Goal: Information Seeking & Learning: Compare options

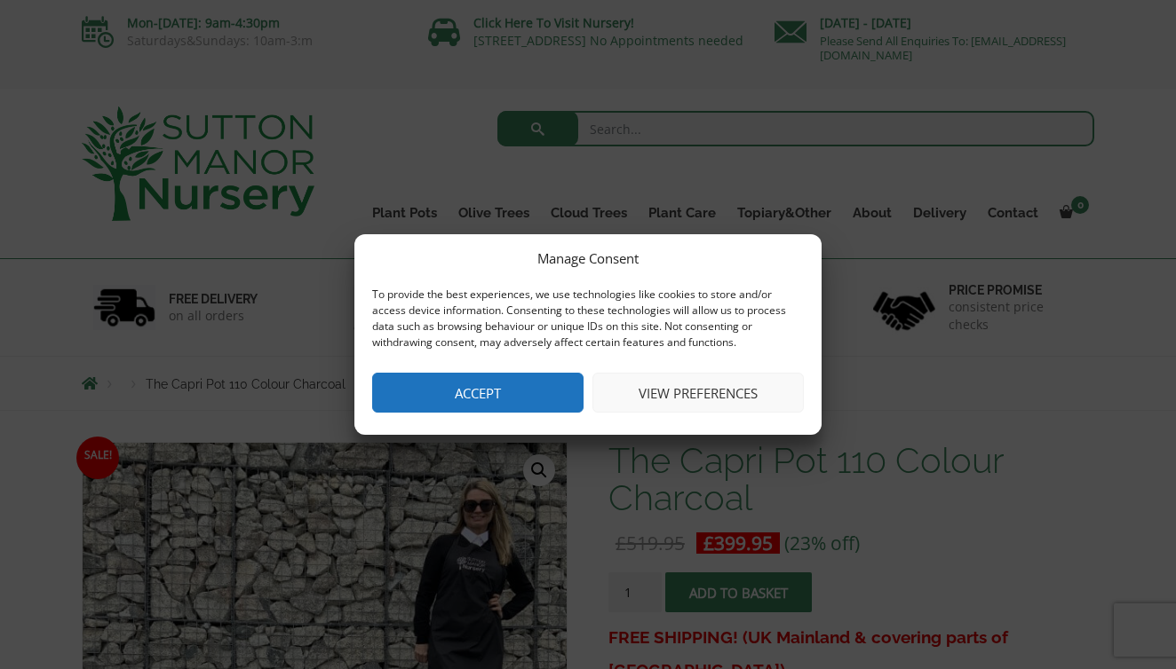
click at [495, 394] on button "Accept" at bounding box center [477, 393] width 211 height 40
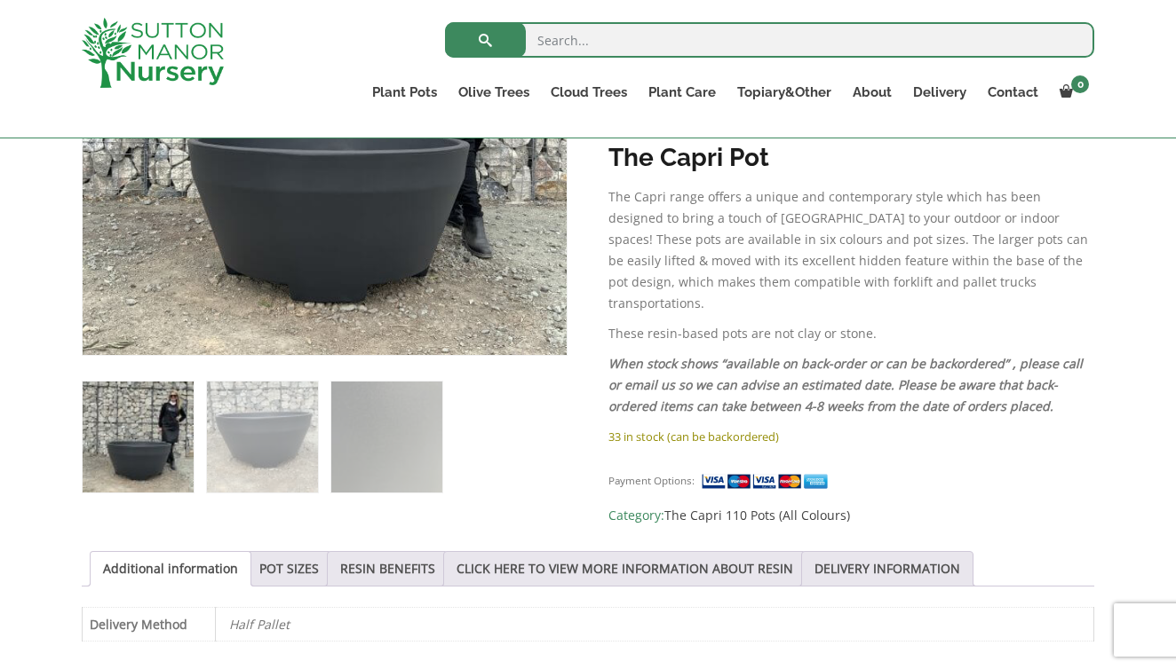
scroll to position [539, 0]
click at [412, 558] on link "RESIN BENEFITS" at bounding box center [387, 570] width 95 height 34
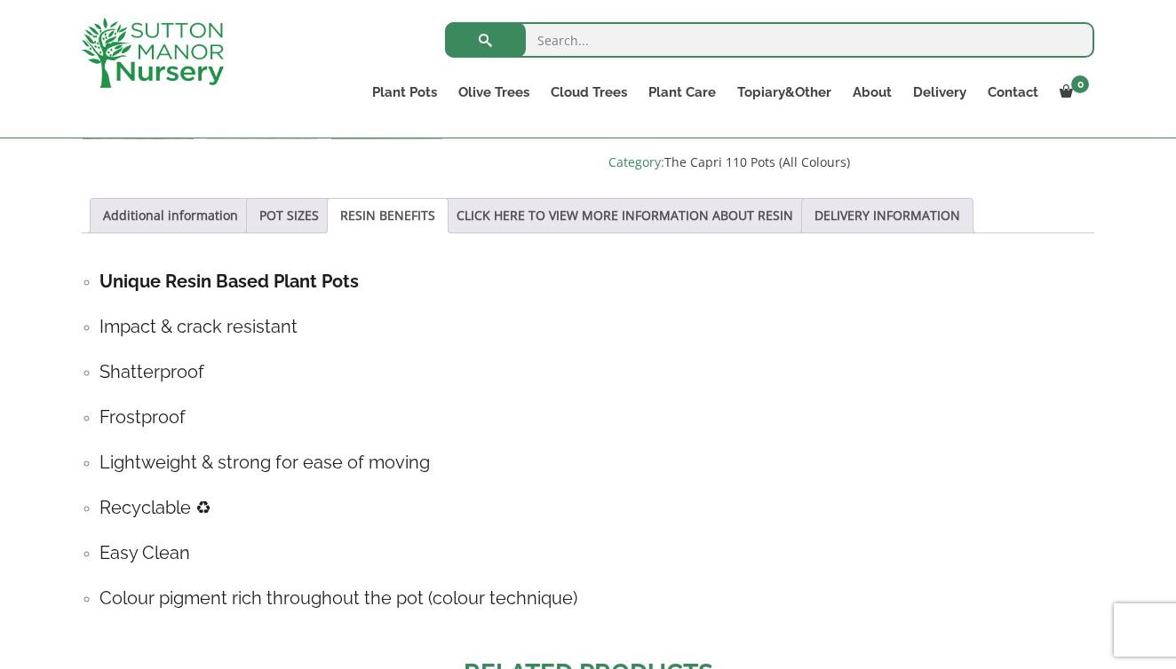
scroll to position [894, 0]
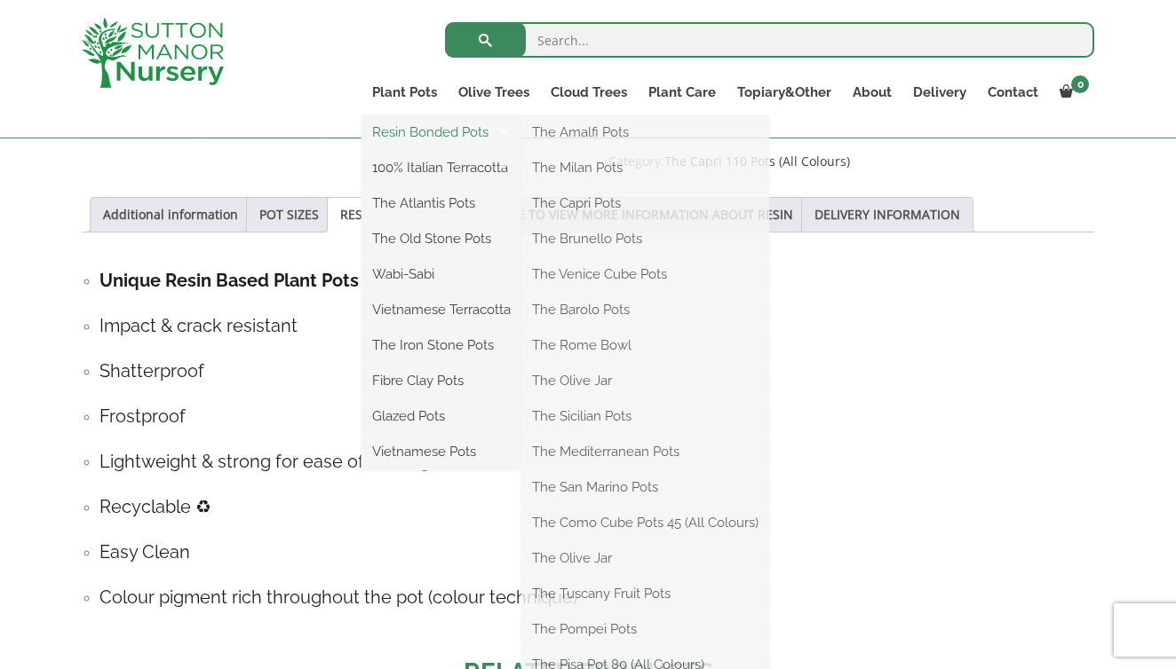
click at [432, 131] on link "Resin Bonded Pots" at bounding box center [441, 132] width 160 height 27
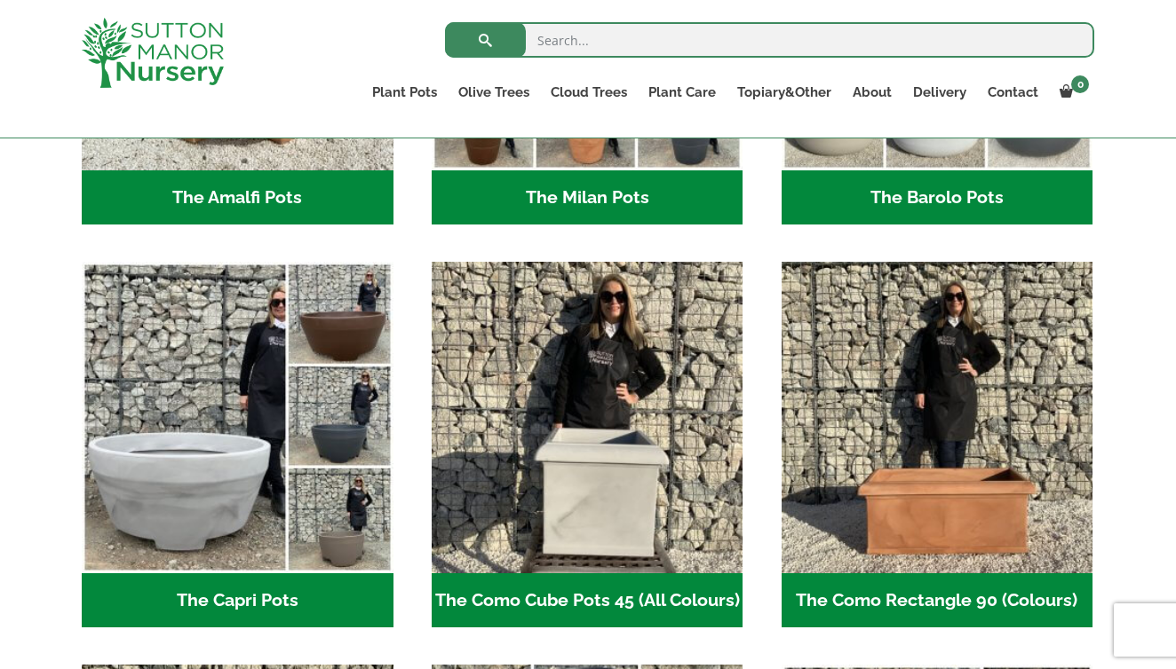
scroll to position [764, 0]
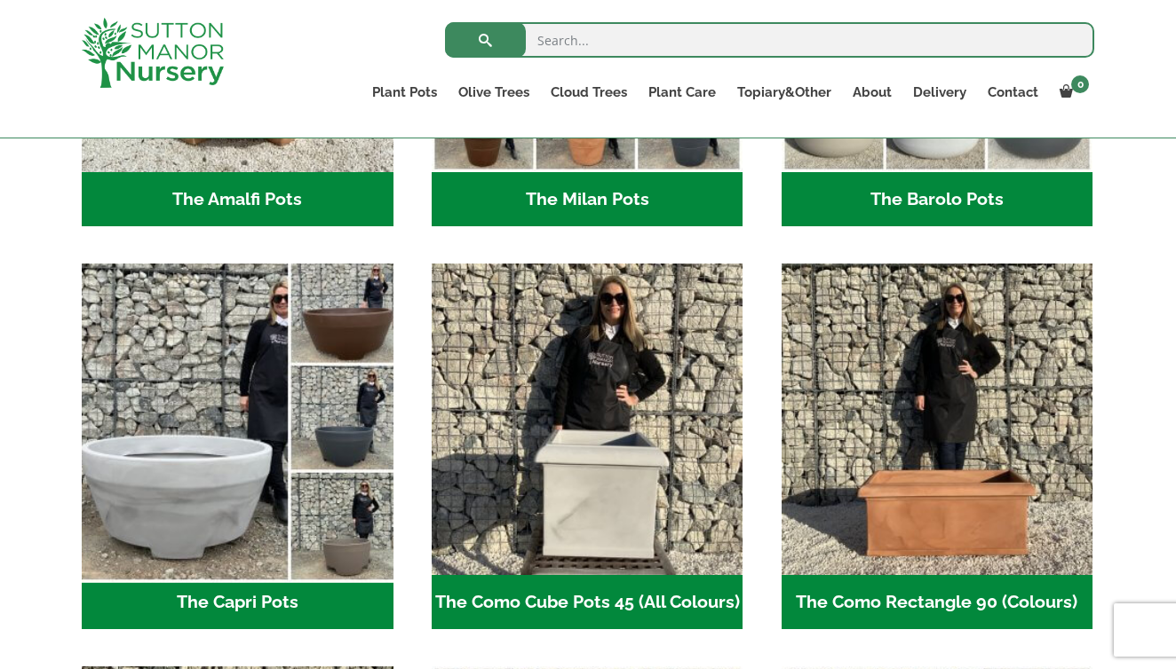
click at [335, 435] on img "Visit product category The Capri Pots" at bounding box center [237, 420] width 327 height 327
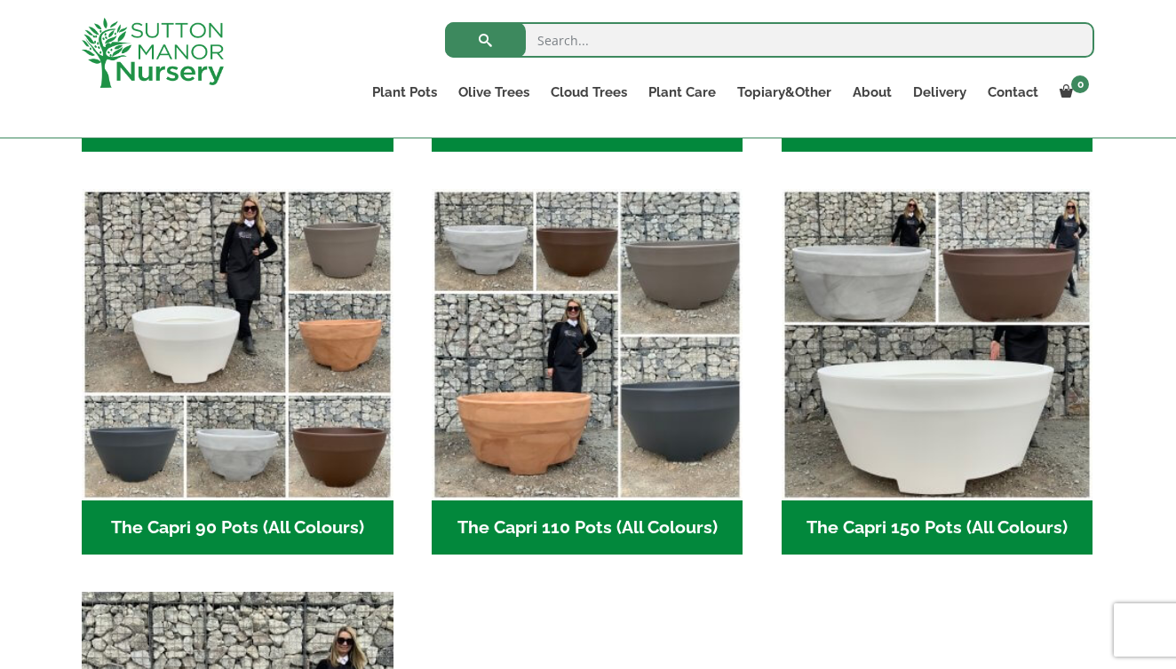
scroll to position [820, 0]
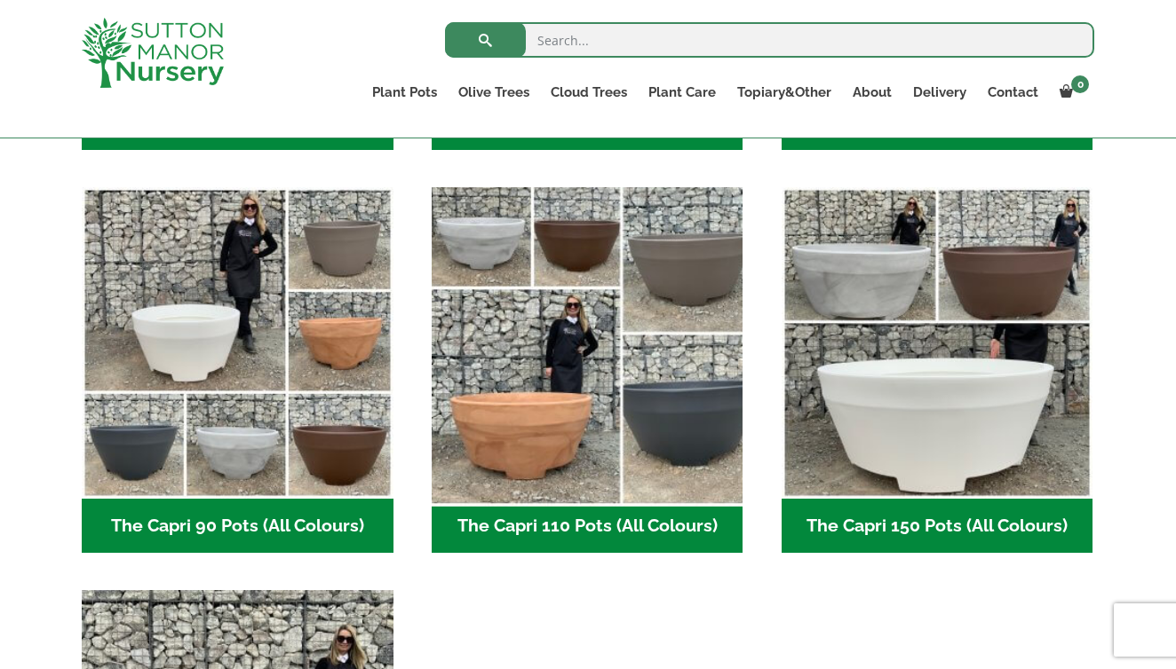
click at [670, 440] on img "Visit product category The Capri 110 Pots (All Colours)" at bounding box center [587, 343] width 327 height 327
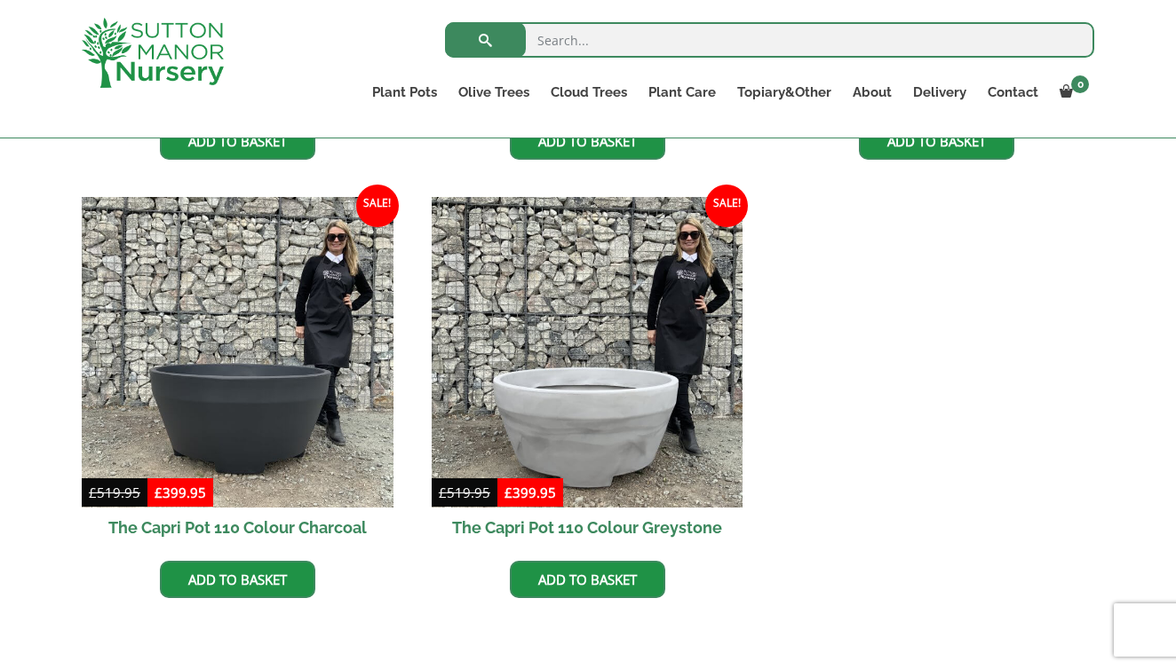
scroll to position [836, 0]
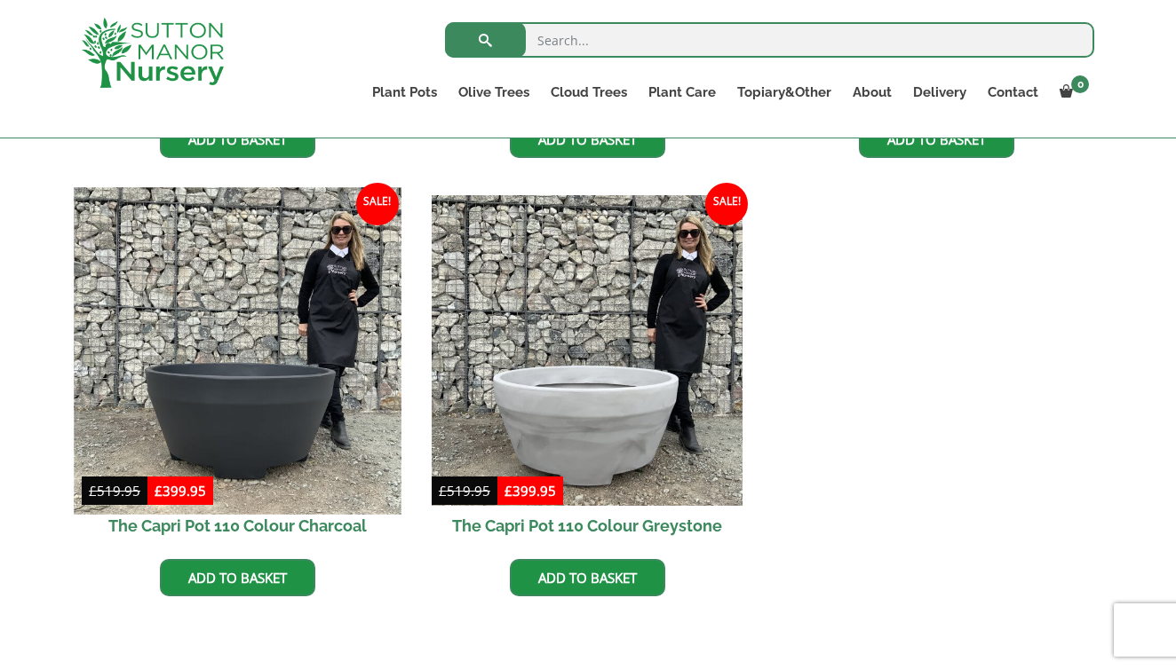
click at [321, 424] on img at bounding box center [237, 350] width 327 height 327
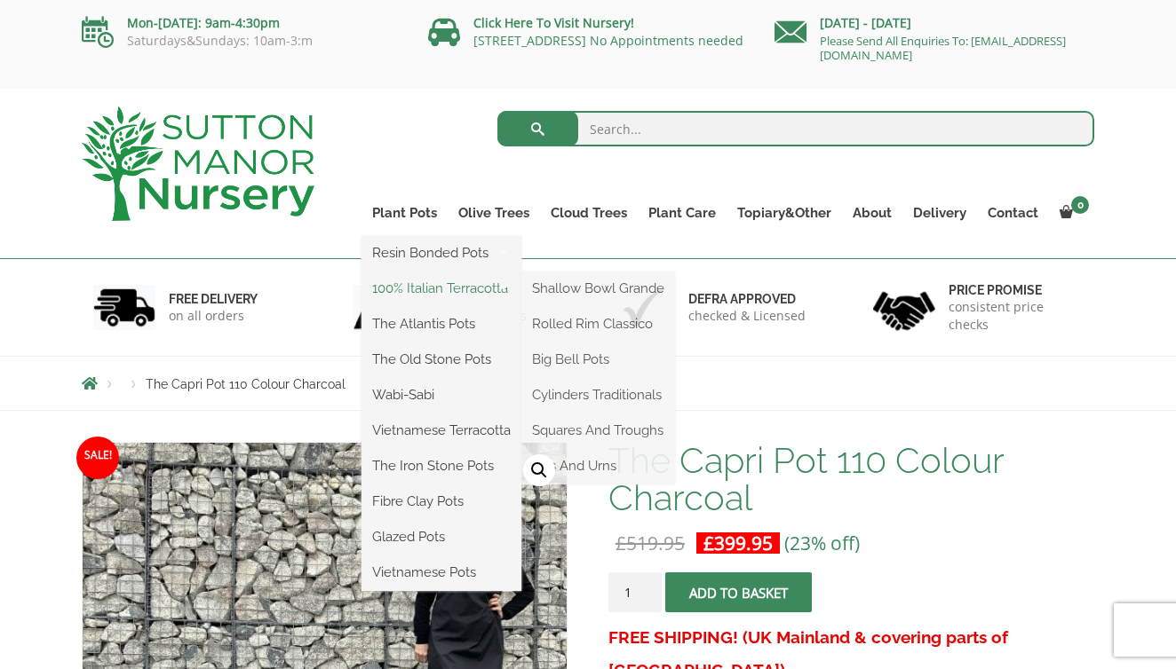
click at [425, 283] on link "100% Italian Terracotta" at bounding box center [441, 288] width 160 height 27
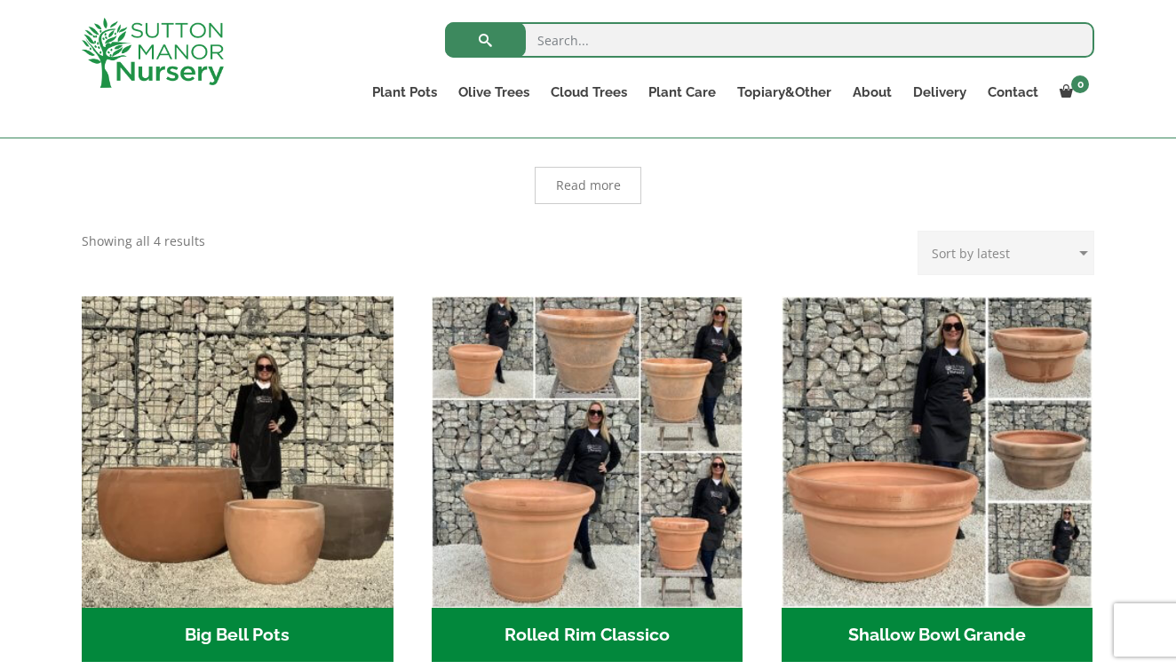
scroll to position [407, 0]
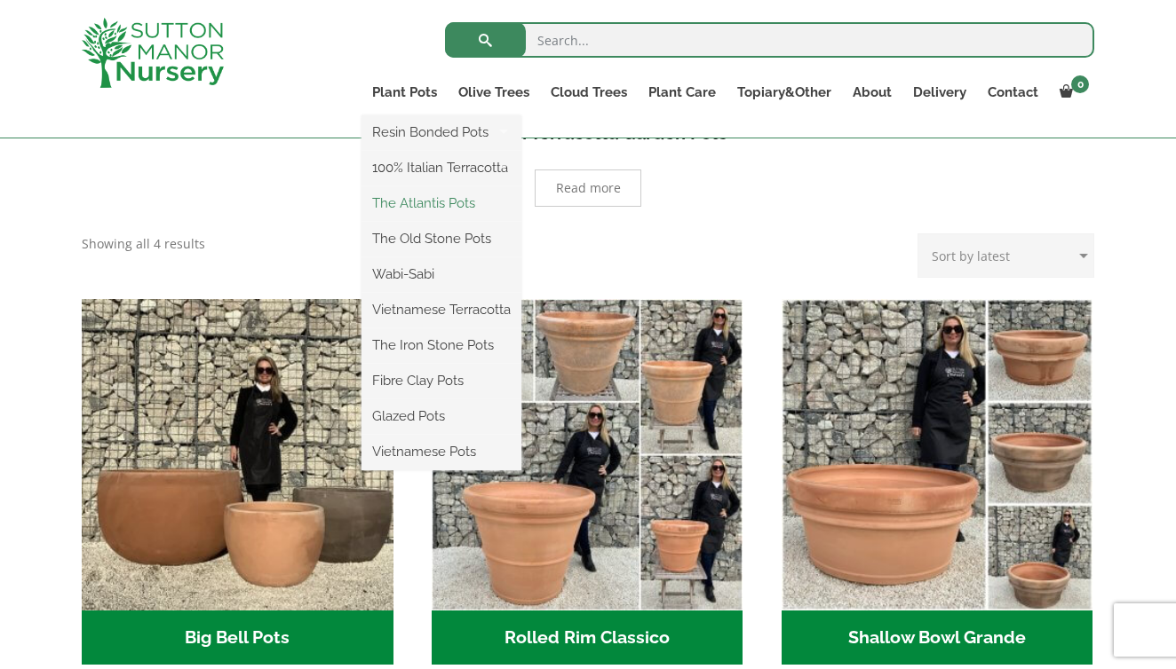
click at [407, 202] on link "The Atlantis Pots" at bounding box center [441, 203] width 160 height 27
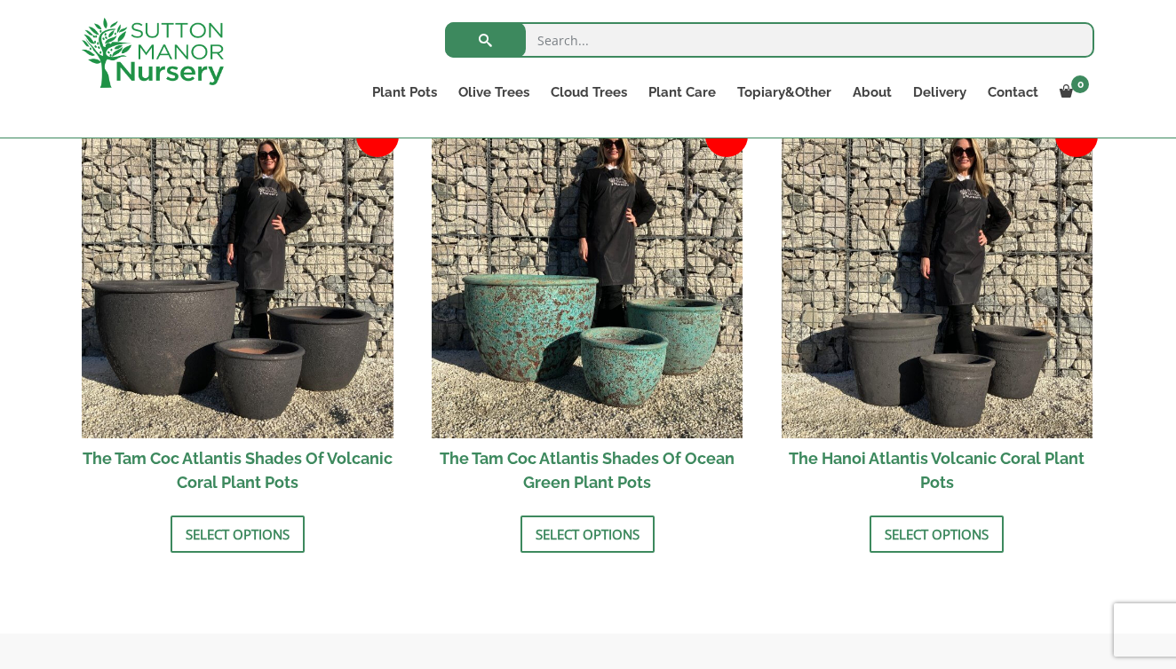
scroll to position [1542, 0]
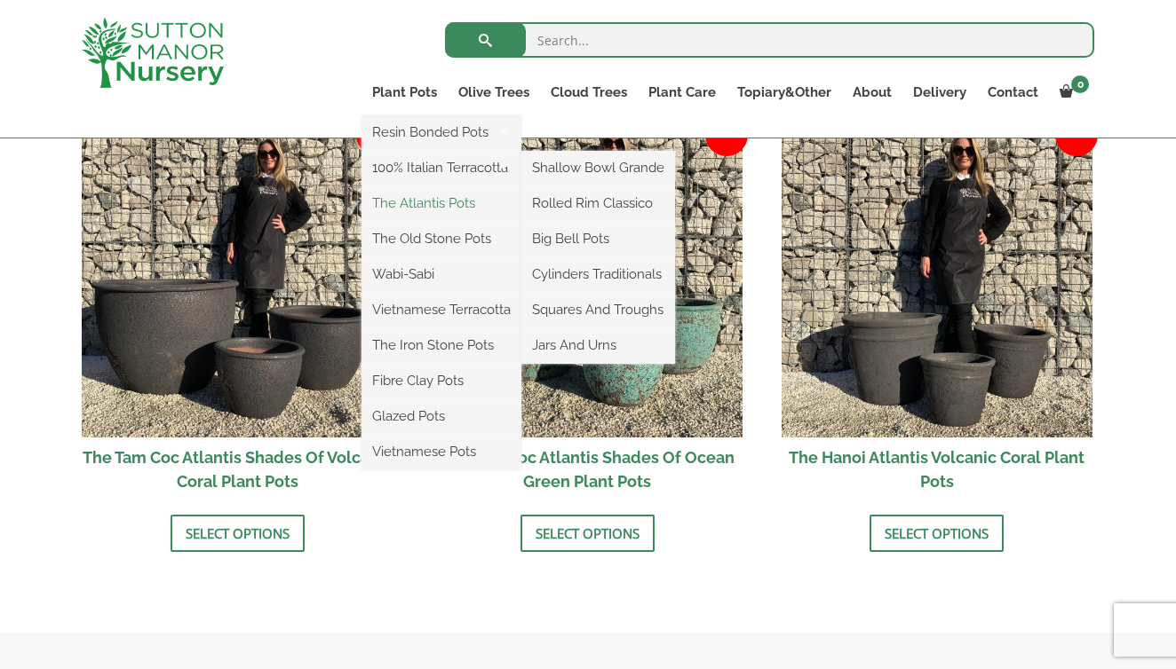
click at [419, 199] on link "The Atlantis Pots" at bounding box center [441, 203] width 160 height 27
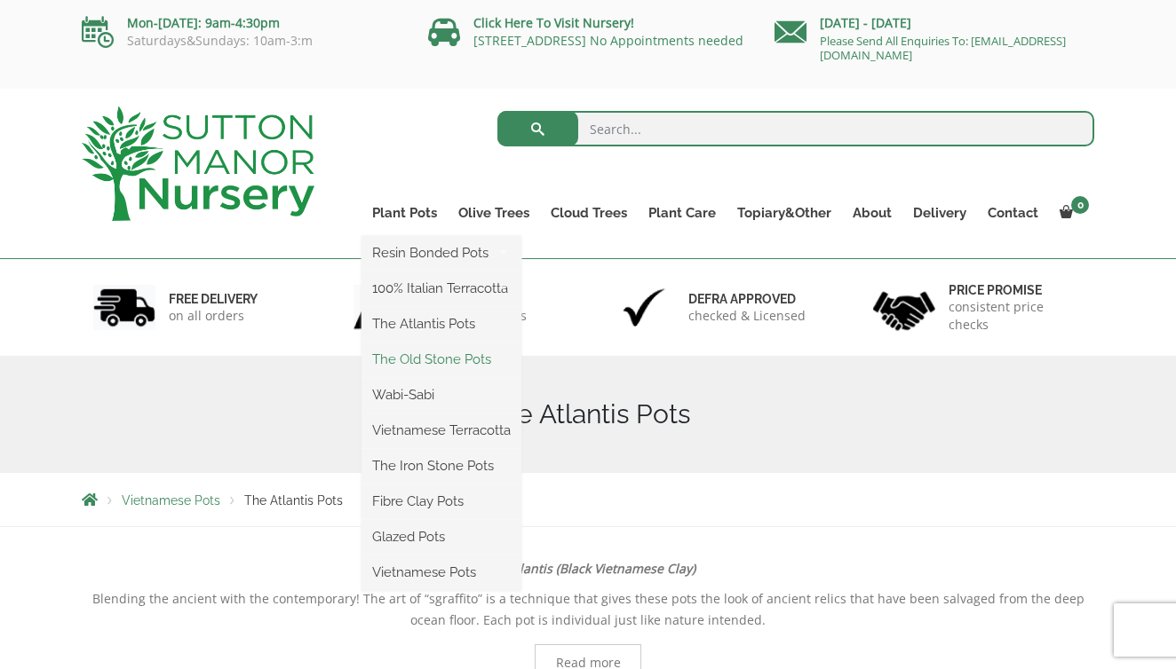
click at [418, 356] on link "The Old Stone Pots" at bounding box center [441, 359] width 160 height 27
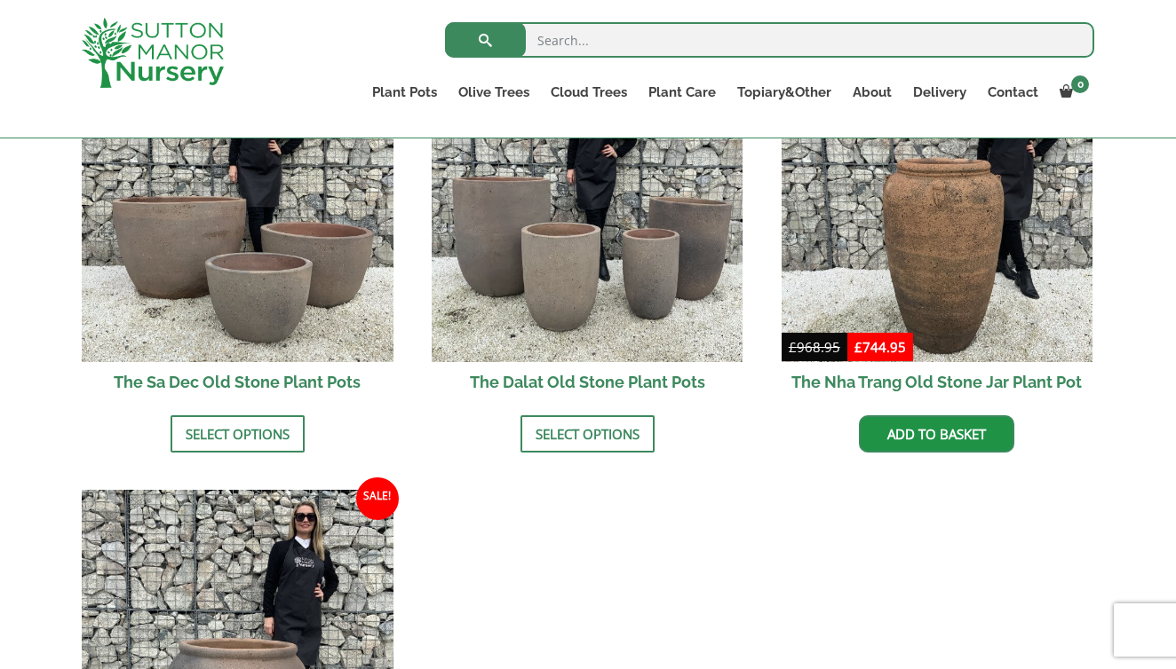
scroll to position [1174, 0]
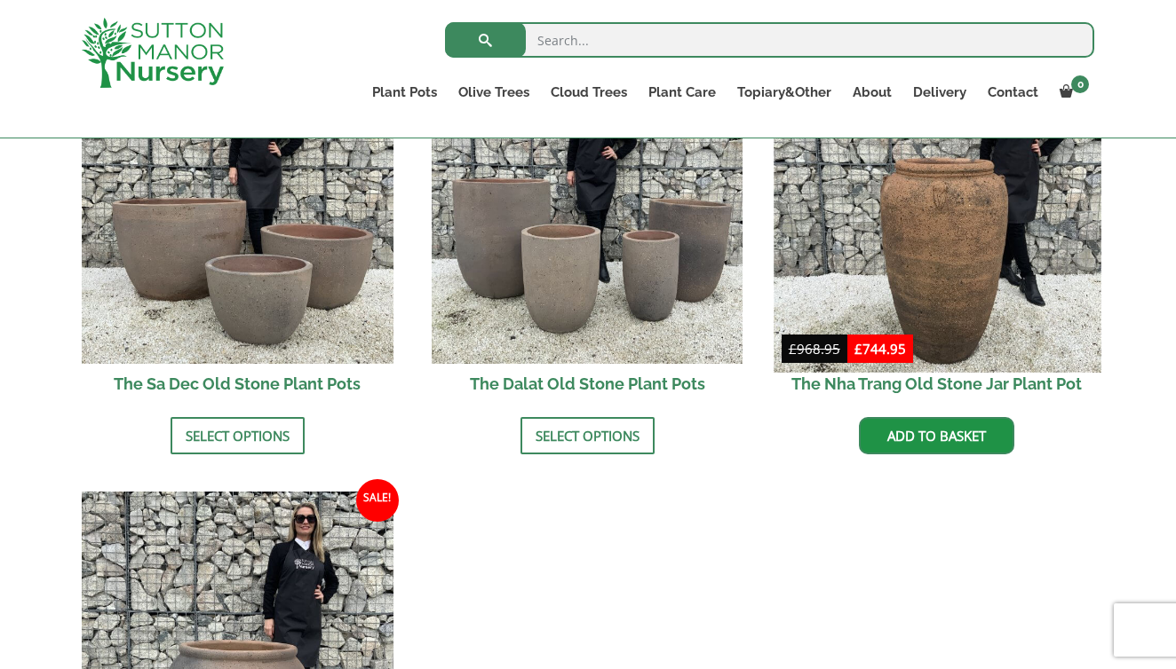
click at [928, 254] on img at bounding box center [936, 208] width 327 height 327
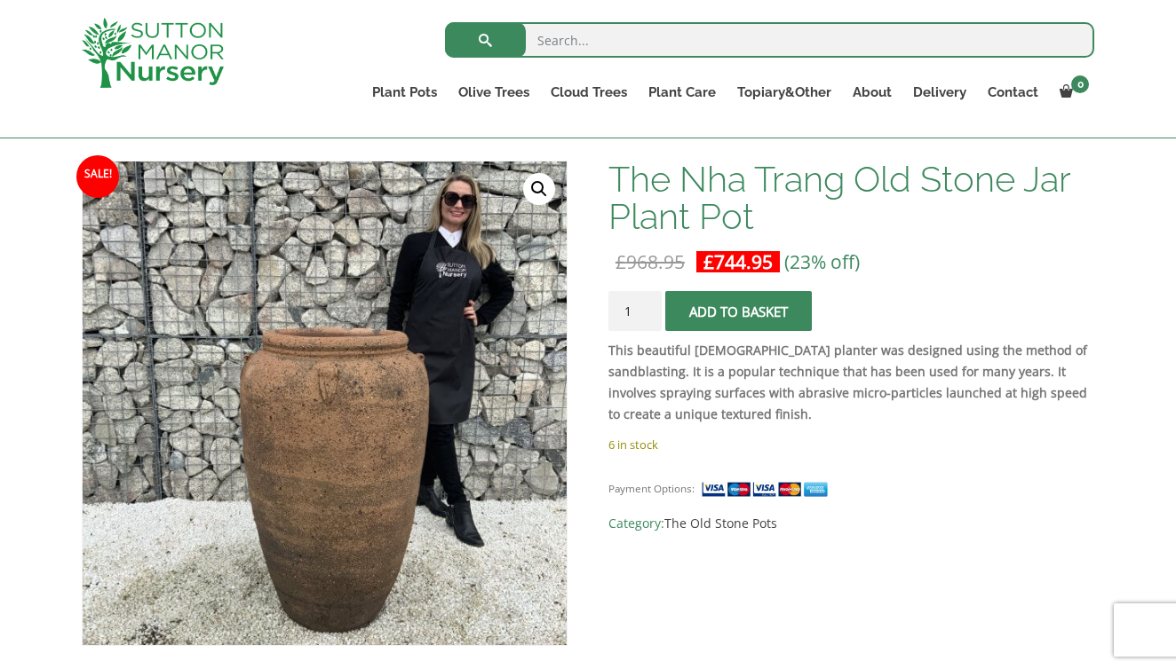
scroll to position [226, 0]
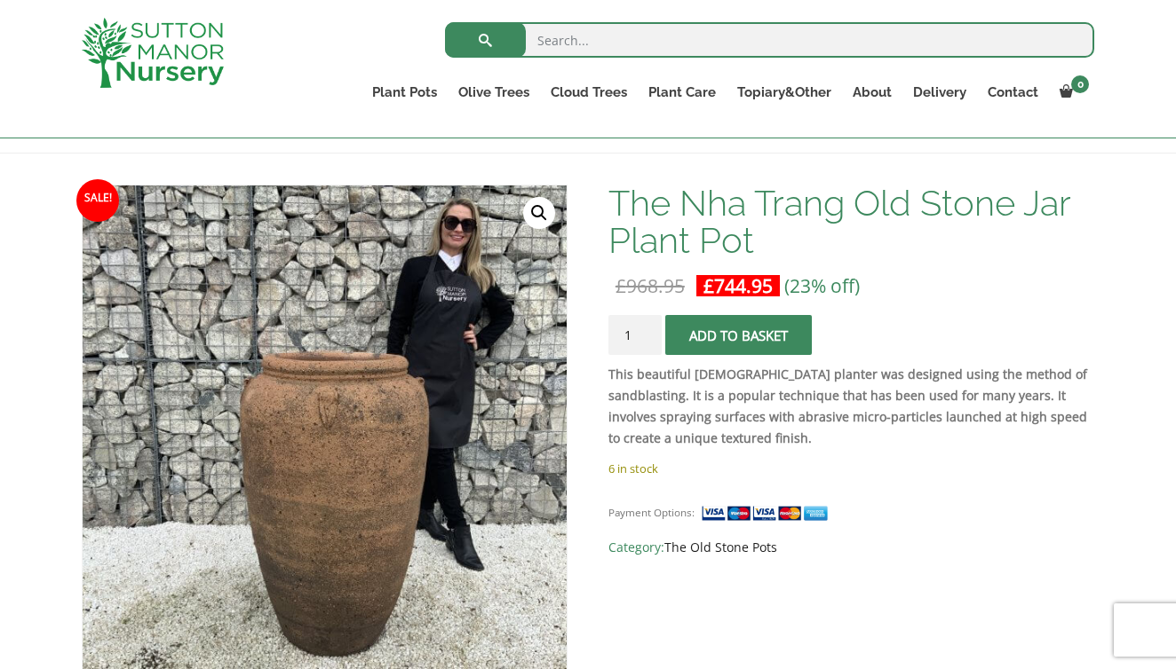
click at [706, 546] on link "The Old Stone Pots" at bounding box center [720, 547] width 113 height 17
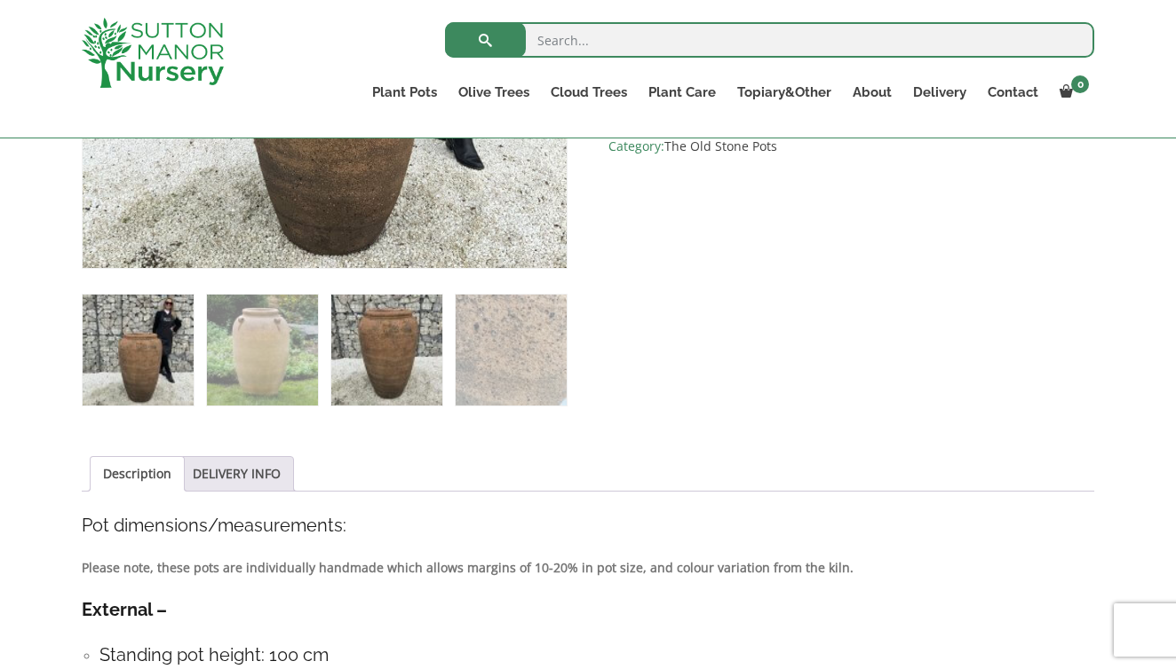
scroll to position [632, 0]
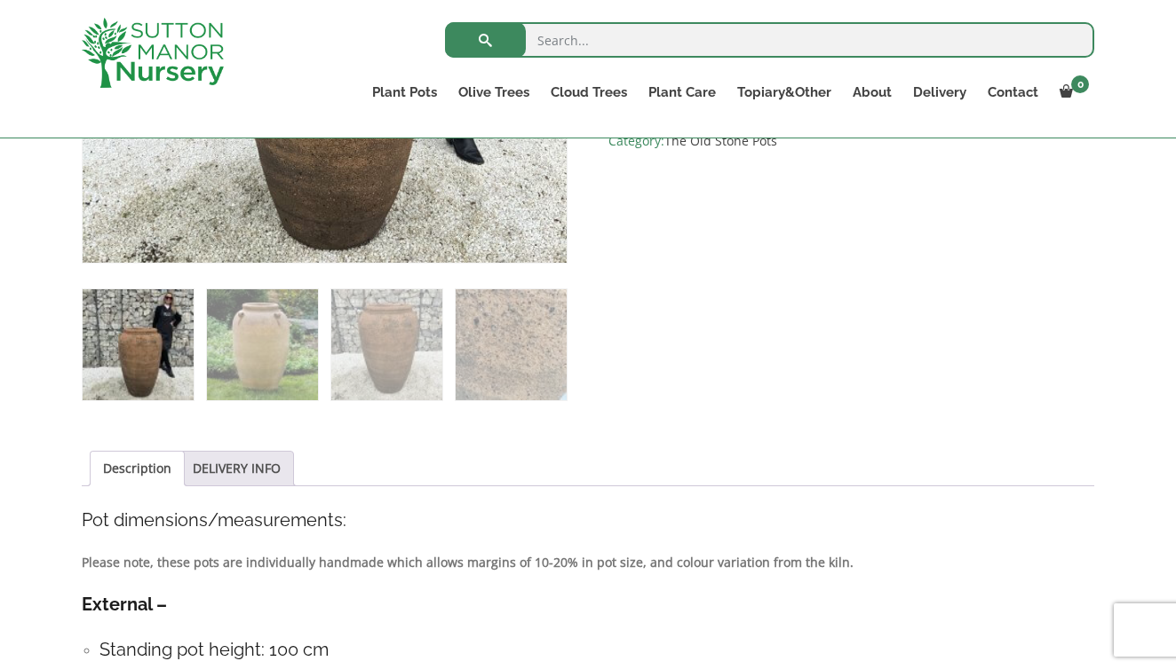
click at [133, 468] on link "Description" at bounding box center [137, 469] width 68 height 34
click at [133, 464] on link "Description" at bounding box center [137, 469] width 68 height 34
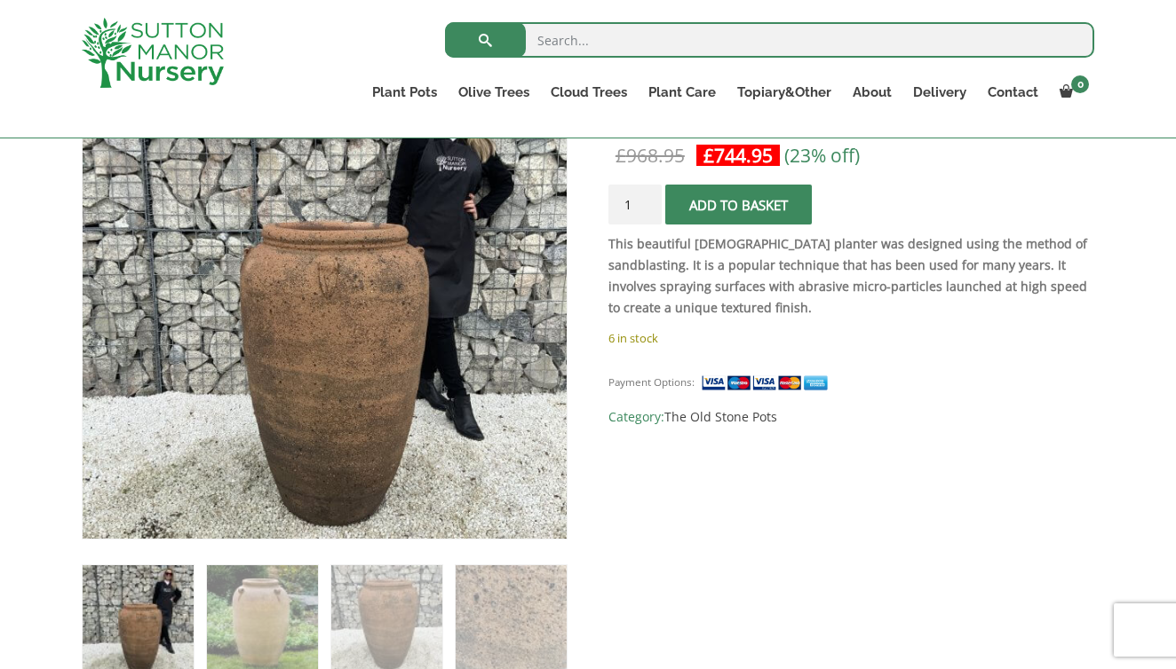
scroll to position [264, 0]
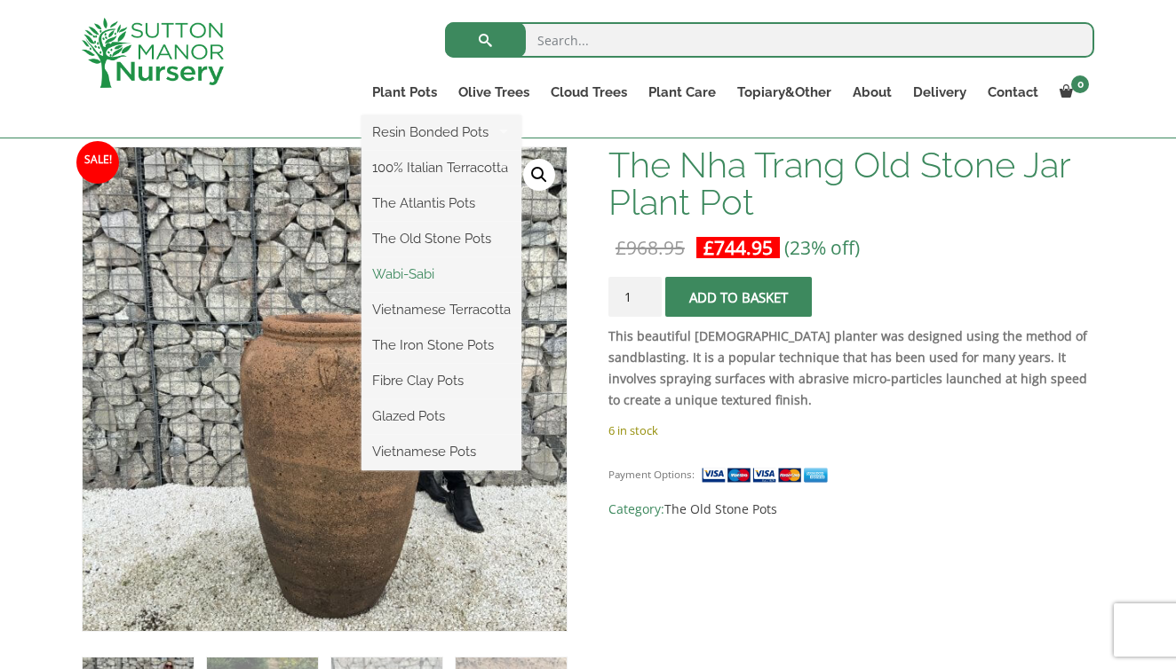
click at [407, 268] on link "Wabi-Sabi" at bounding box center [441, 274] width 160 height 27
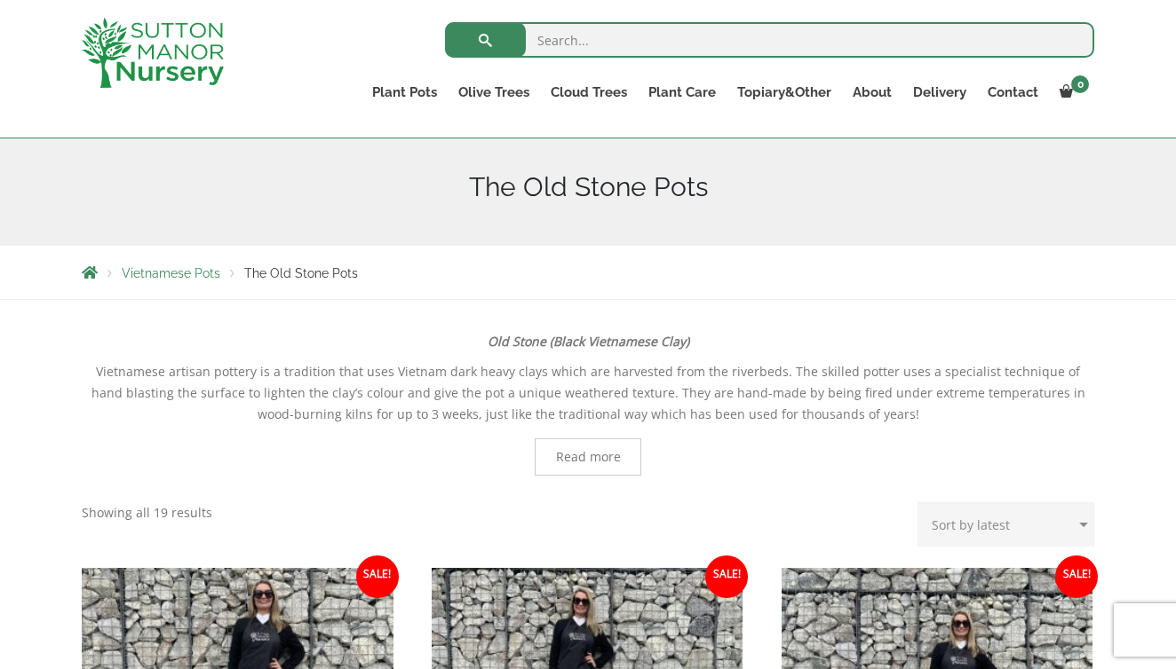
scroll to position [197, 0]
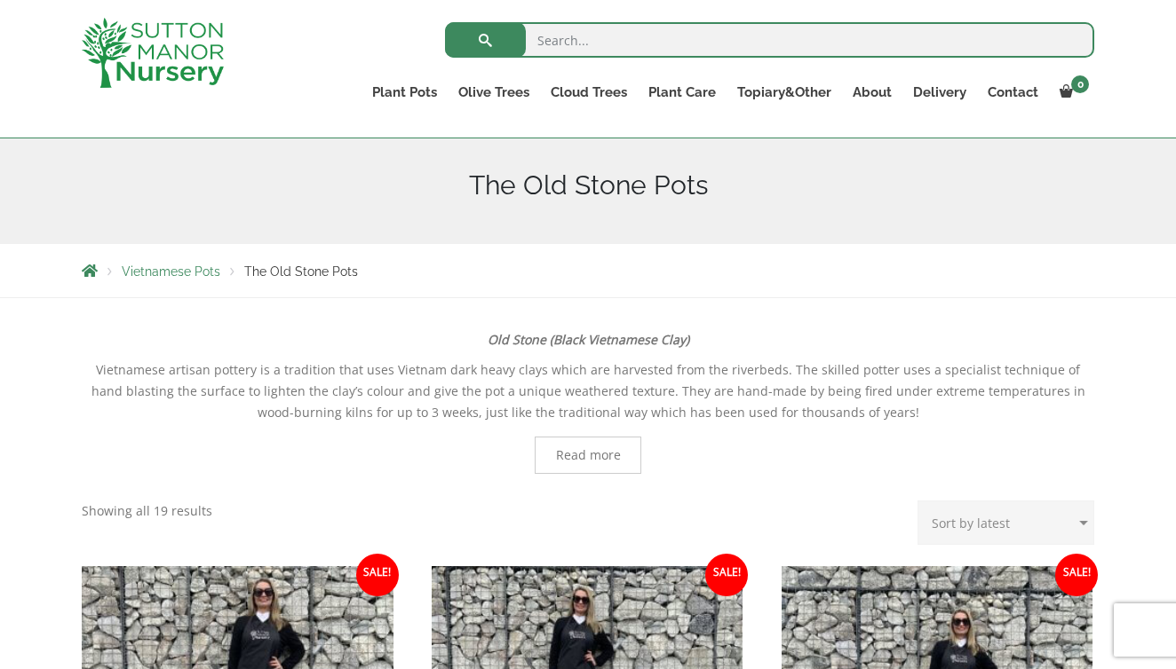
click at [582, 456] on span "Read more" at bounding box center [588, 455] width 65 height 12
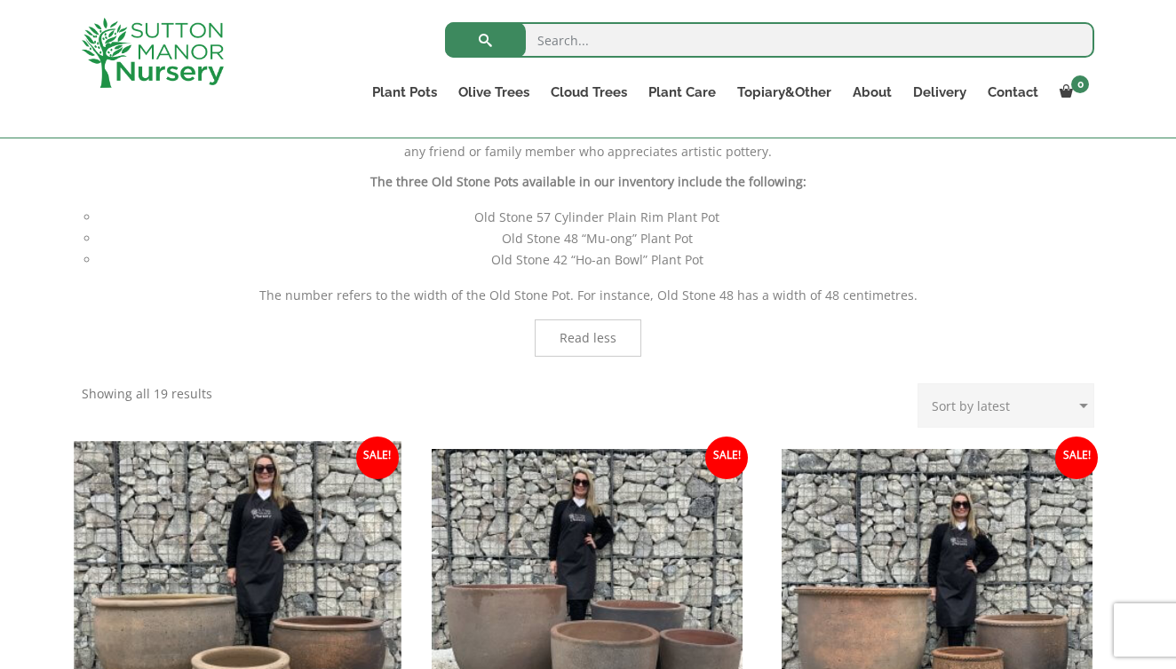
scroll to position [858, 0]
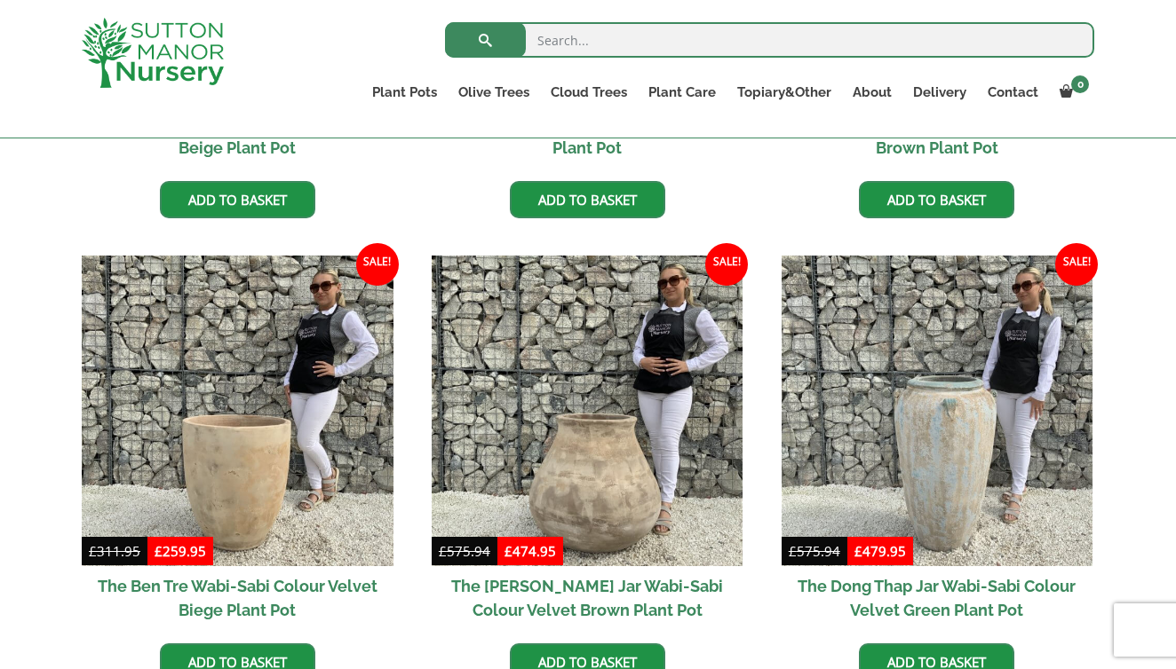
scroll to position [790, 0]
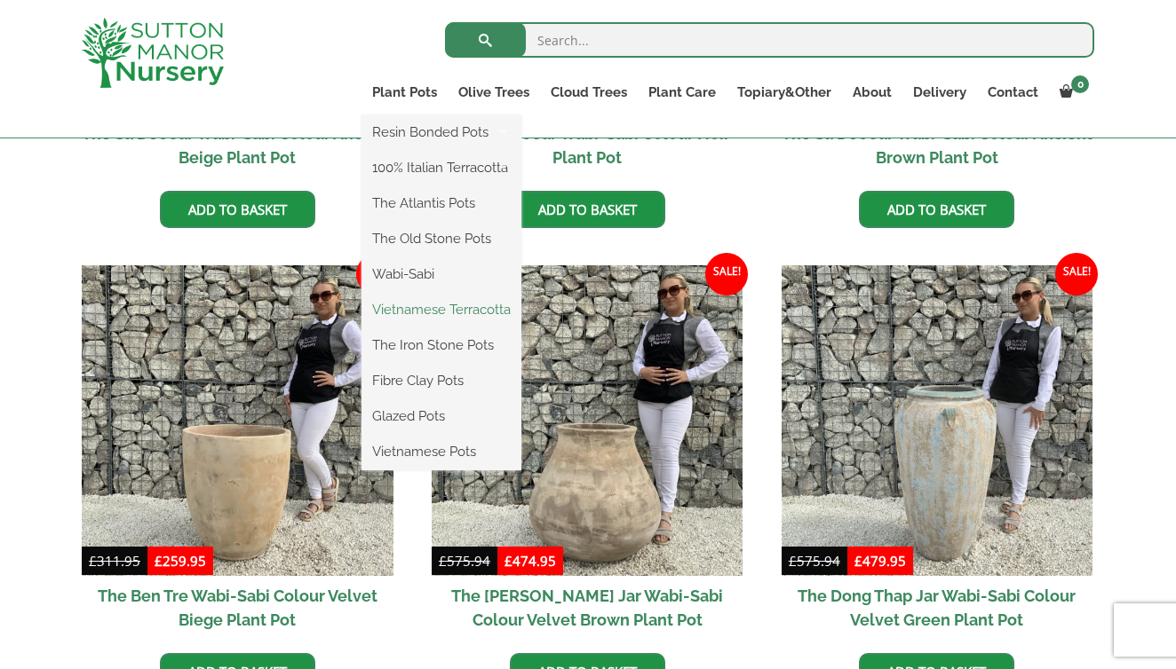
click at [429, 307] on link "Vietnamese Terracotta" at bounding box center [441, 310] width 160 height 27
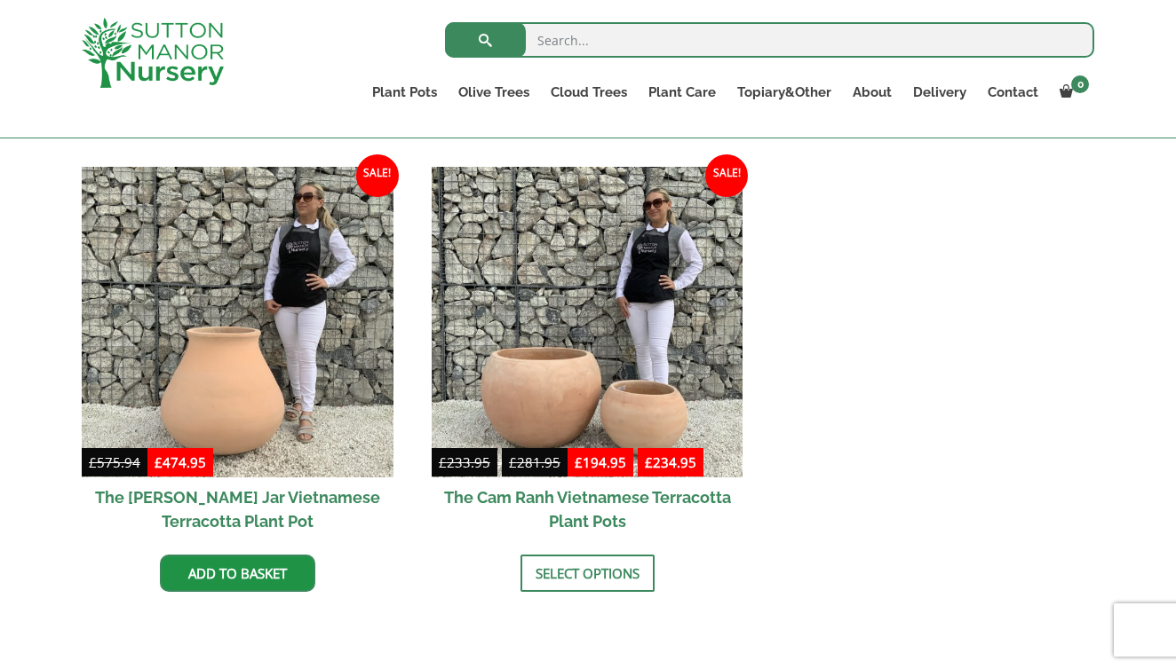
scroll to position [902, 0]
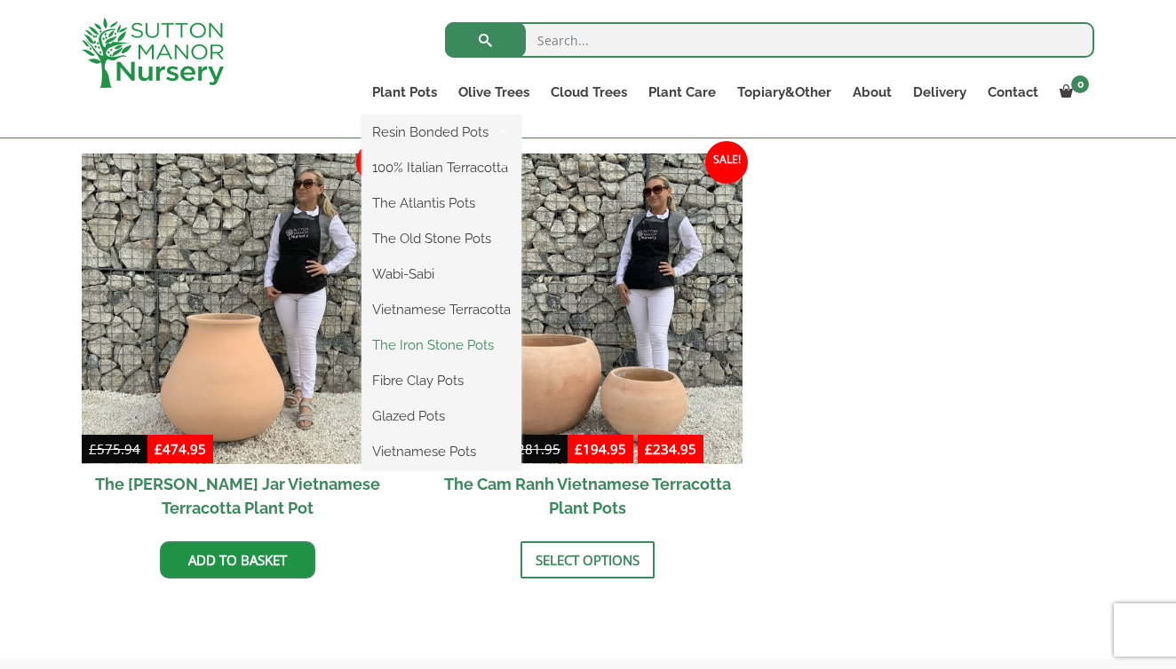
click at [426, 342] on link "The Iron Stone Pots" at bounding box center [441, 345] width 160 height 27
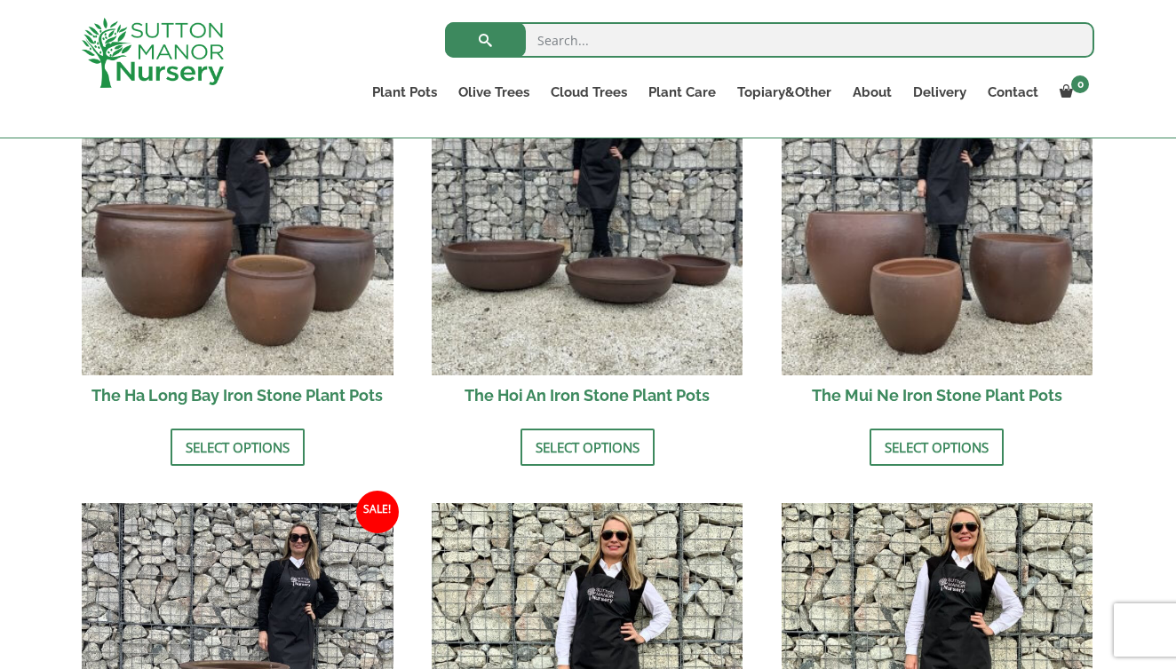
scroll to position [707, 0]
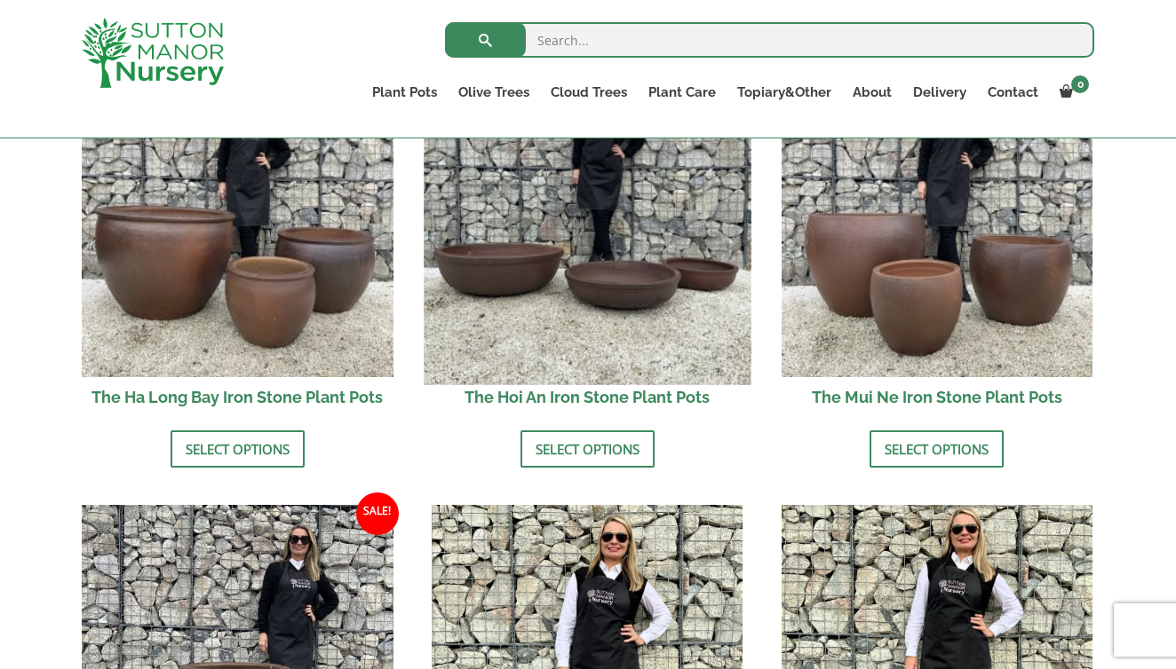
click at [514, 322] on img at bounding box center [587, 221] width 327 height 327
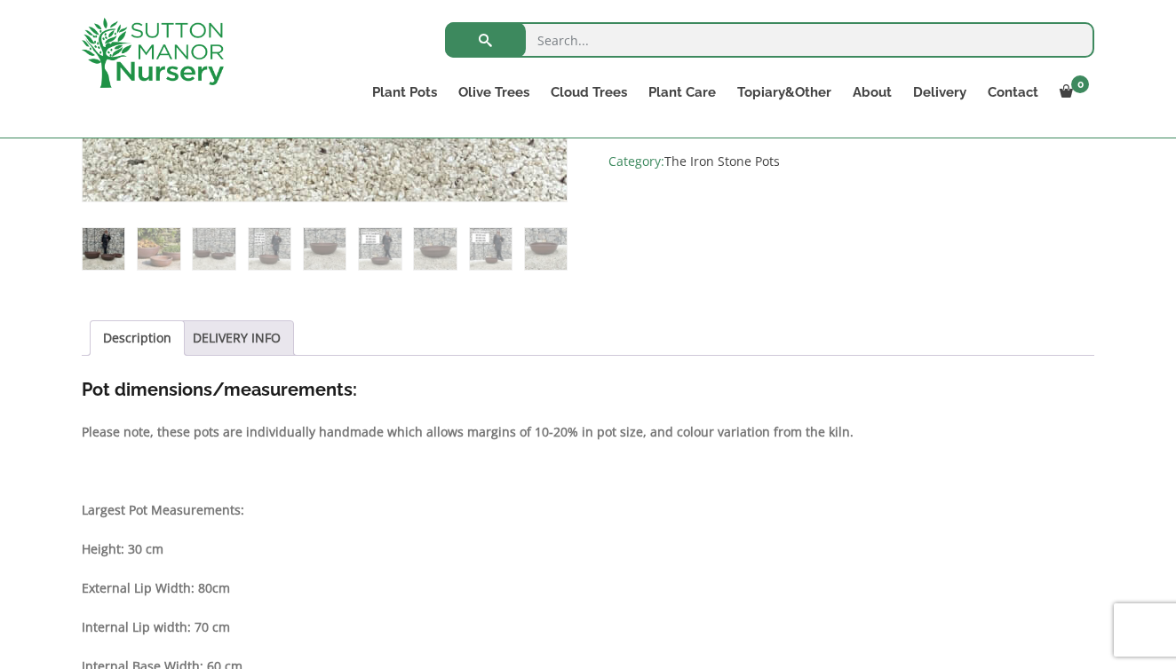
scroll to position [733, 0]
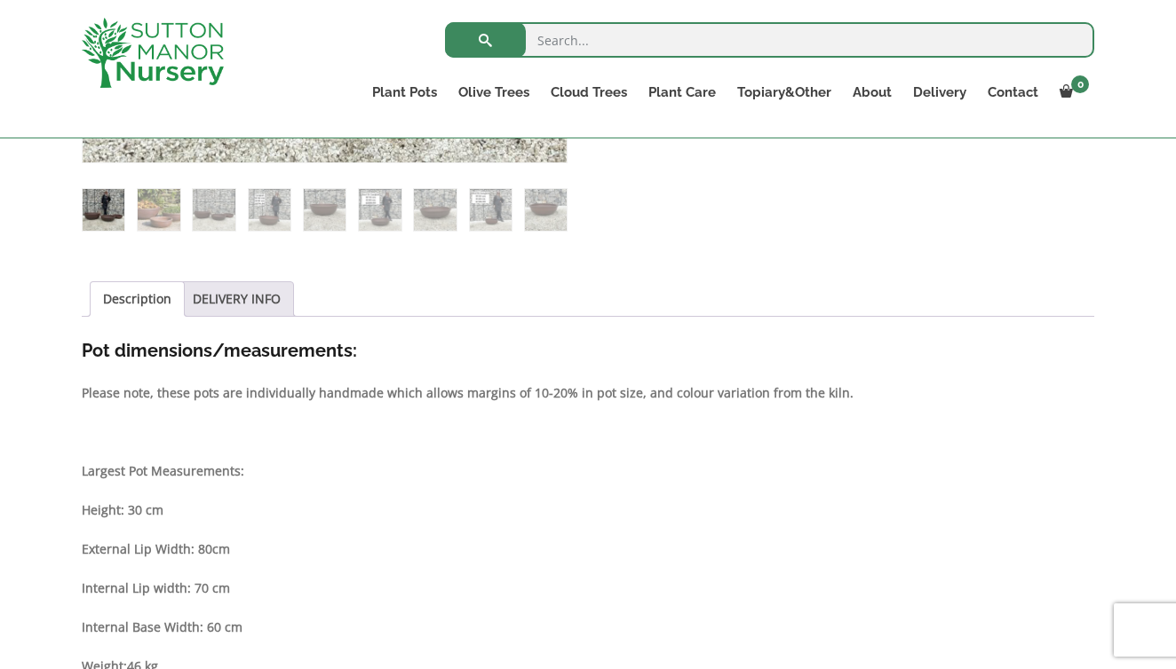
click at [139, 298] on link "Description" at bounding box center [137, 299] width 68 height 34
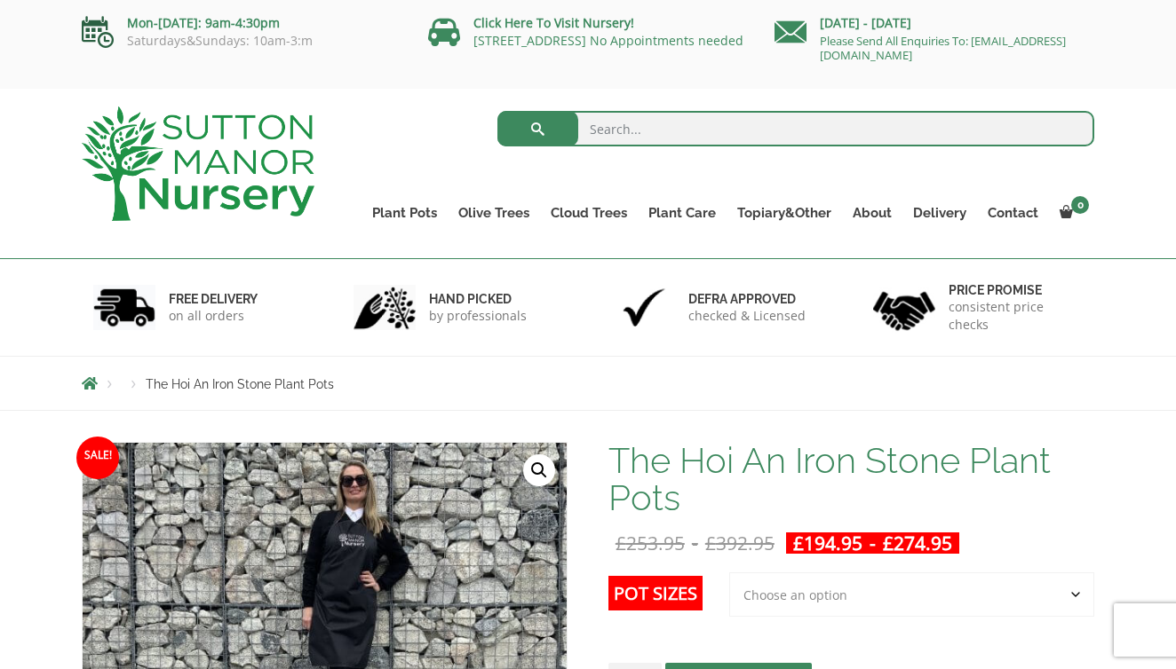
scroll to position [0, 0]
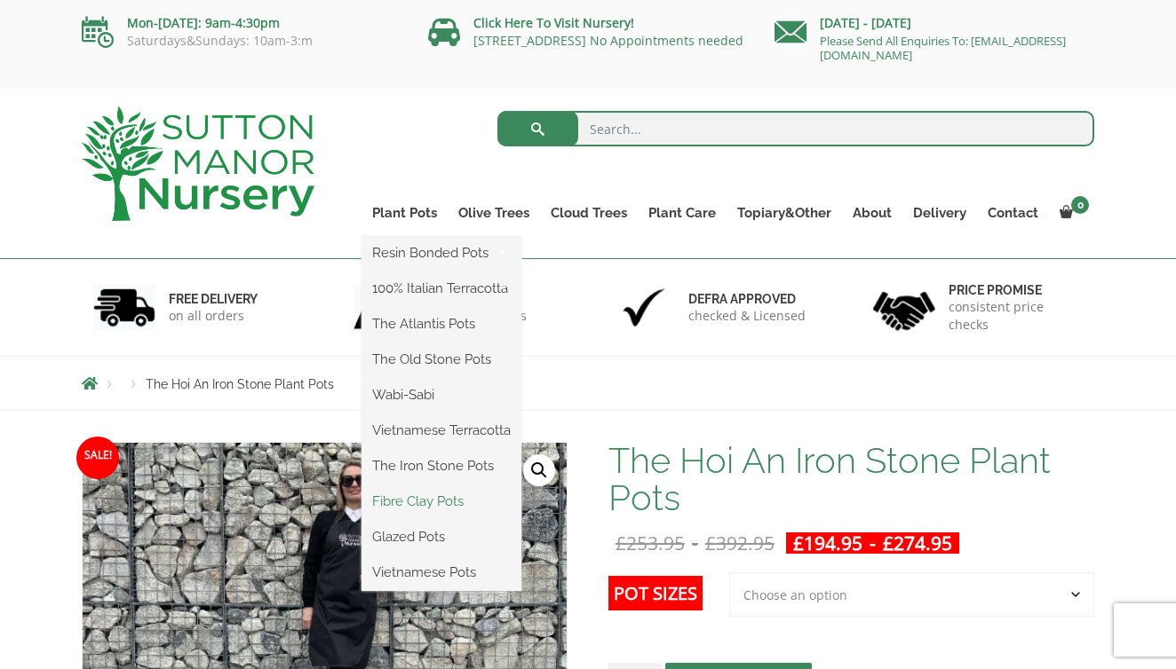
click at [432, 500] on link "Fibre Clay Pots" at bounding box center [441, 501] width 160 height 27
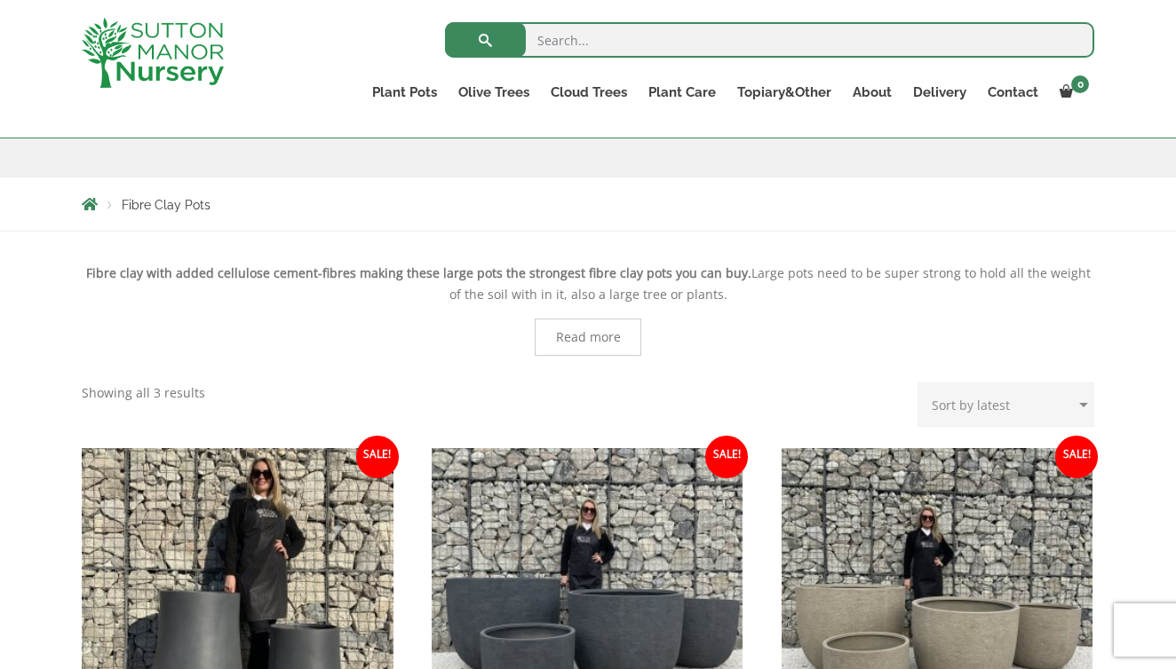
scroll to position [178, 0]
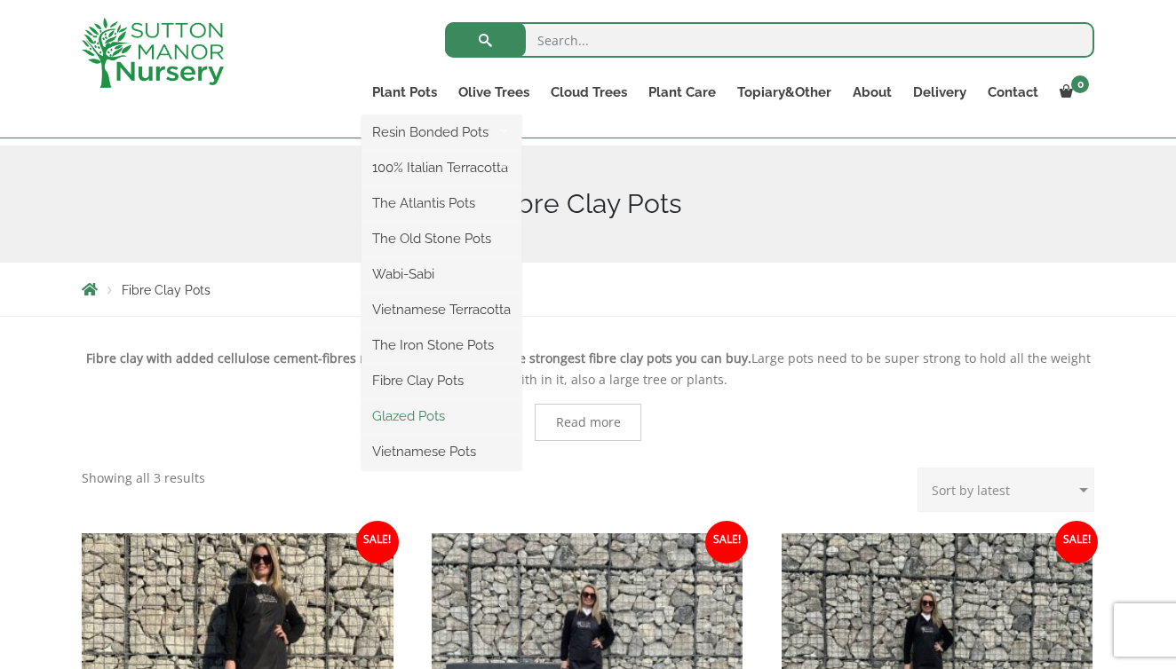
click at [411, 408] on link "Glazed Pots" at bounding box center [441, 416] width 160 height 27
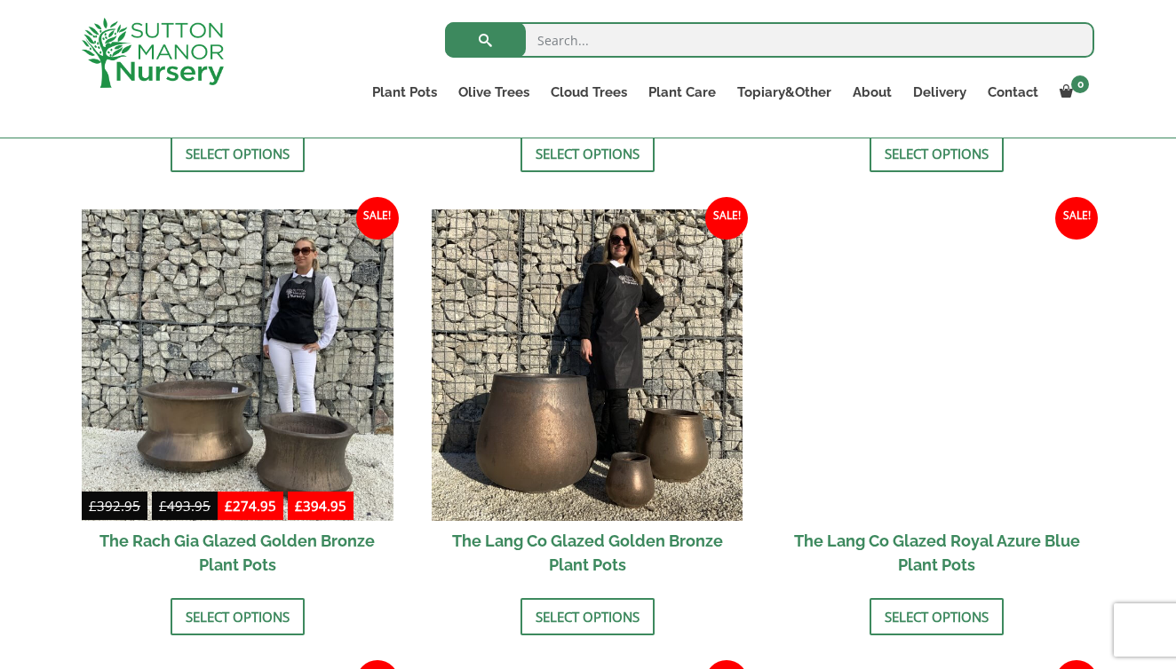
scroll to position [1310, 0]
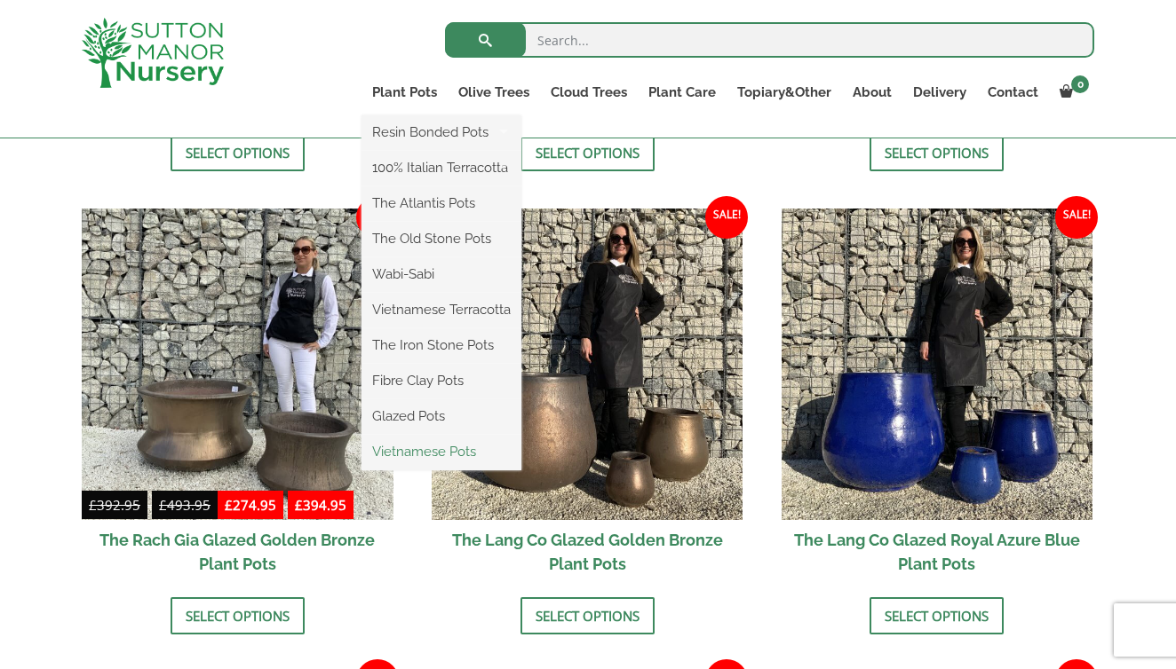
click at [419, 448] on link "Vietnamese Pots" at bounding box center [441, 452] width 160 height 27
click at [416, 451] on link "Vietnamese Pots" at bounding box center [441, 452] width 160 height 27
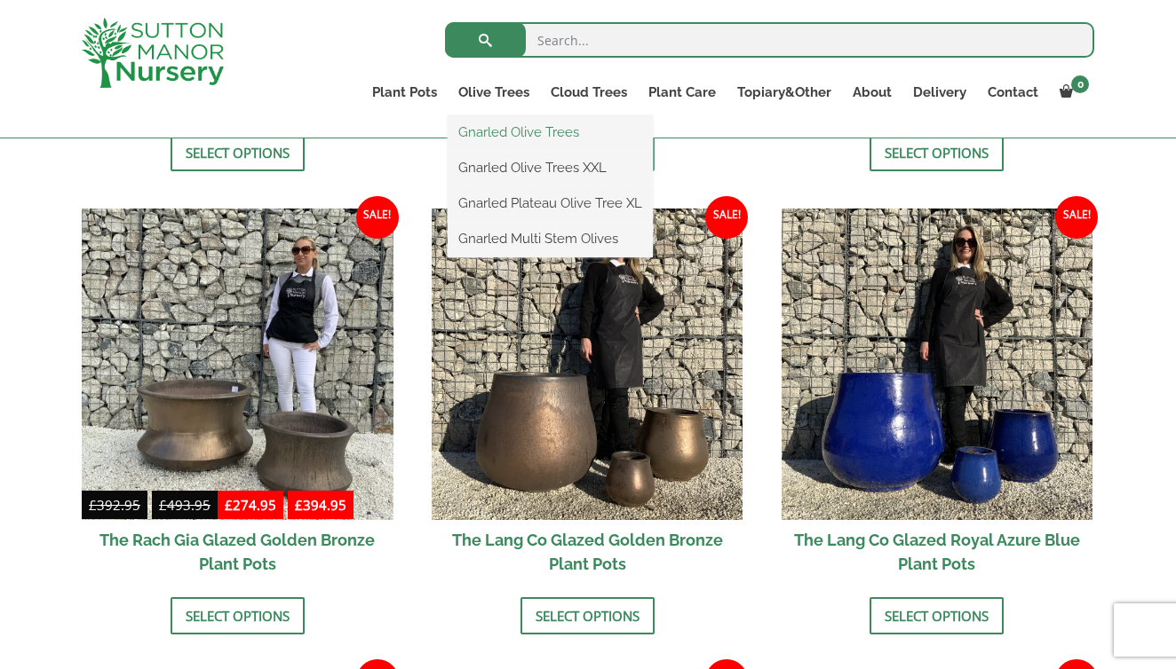
click at [525, 126] on link "Gnarled Olive Trees" at bounding box center [549, 132] width 205 height 27
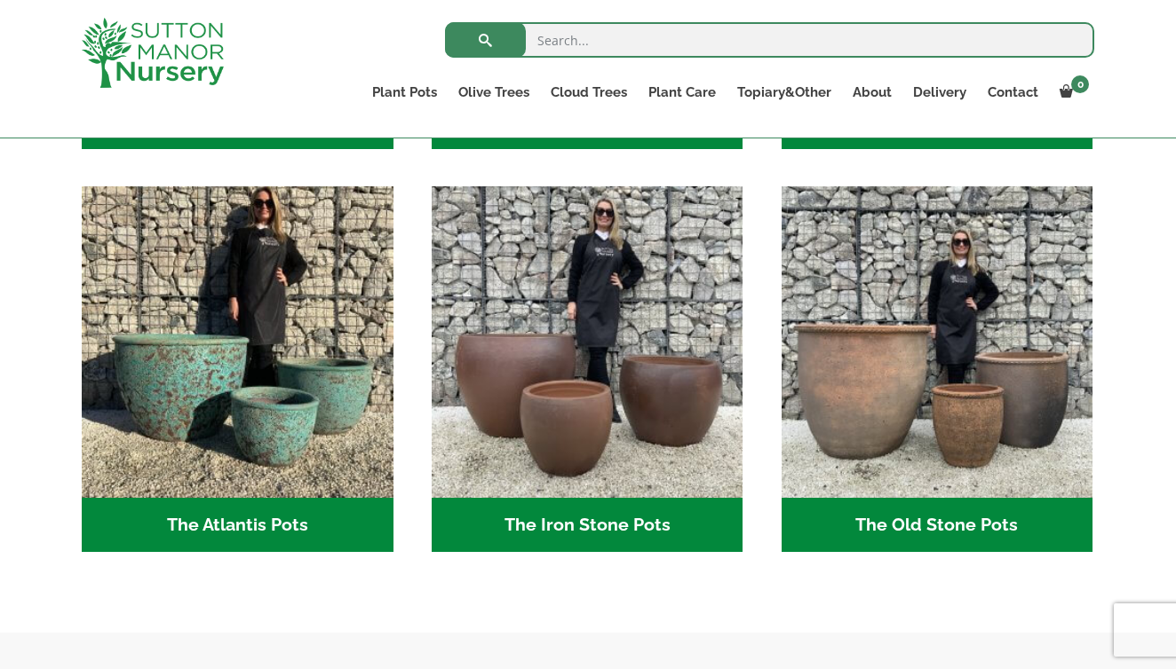
scroll to position [897, 0]
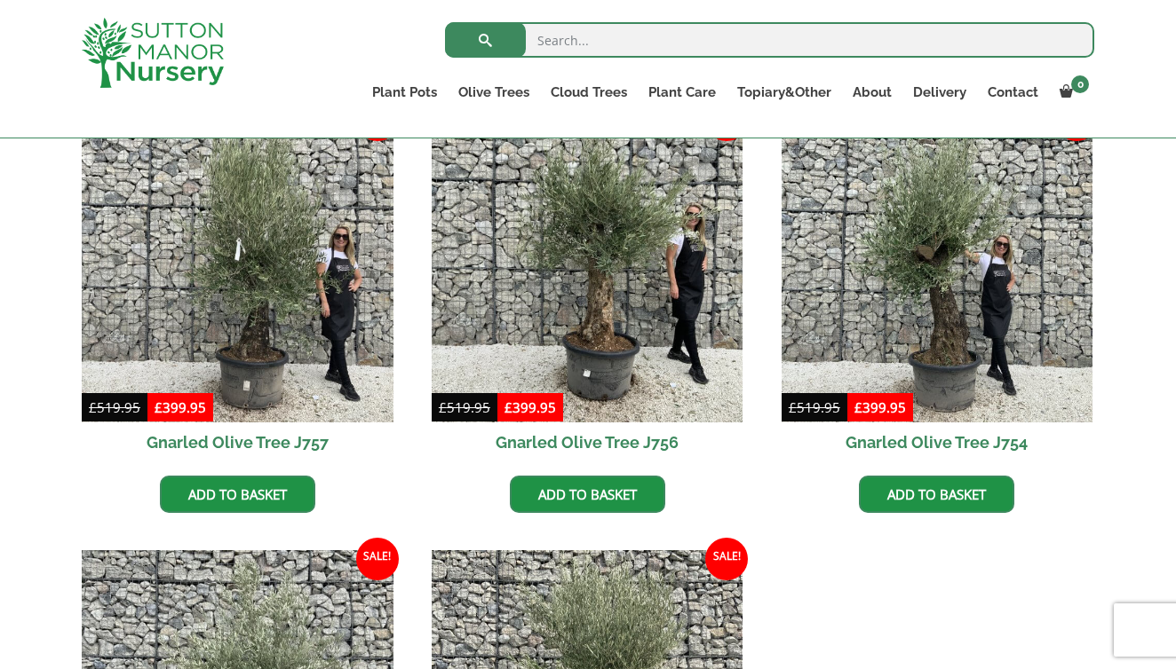
scroll to position [1334, 0]
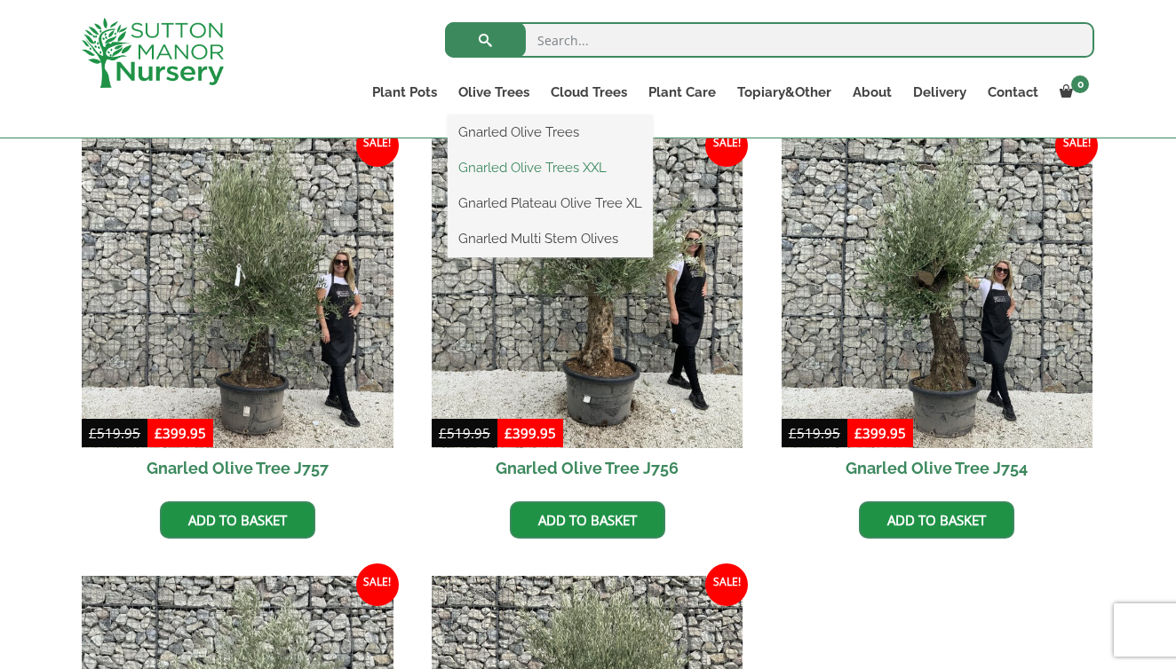
click at [505, 162] on link "Gnarled Olive Trees XXL" at bounding box center [549, 167] width 205 height 27
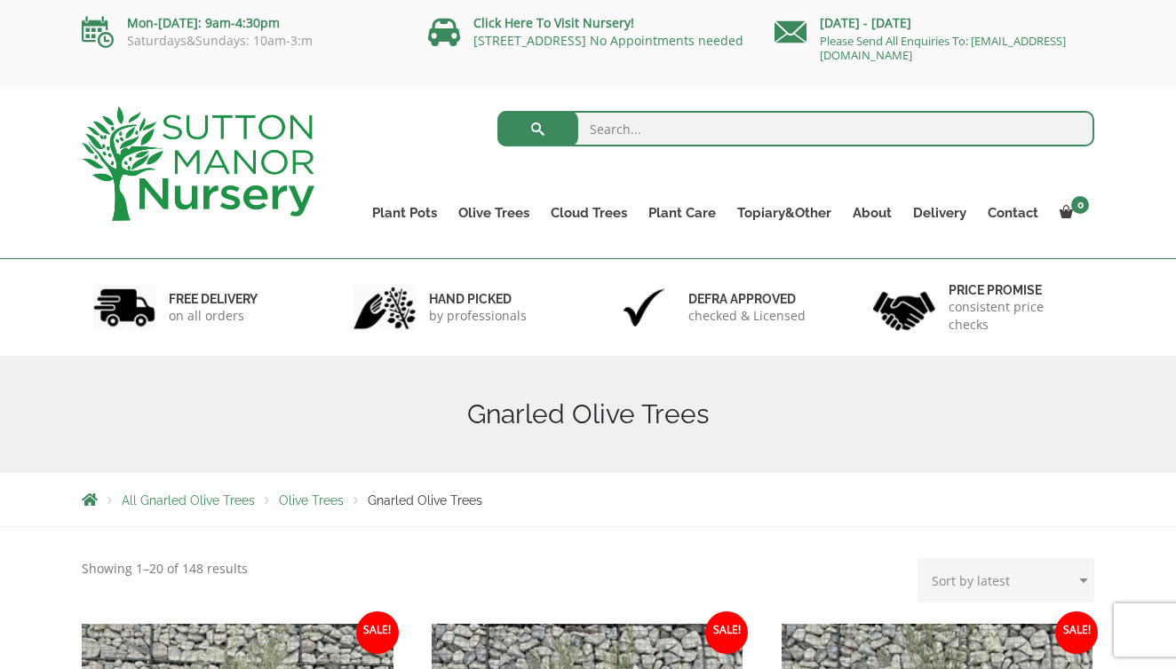
scroll to position [0, 0]
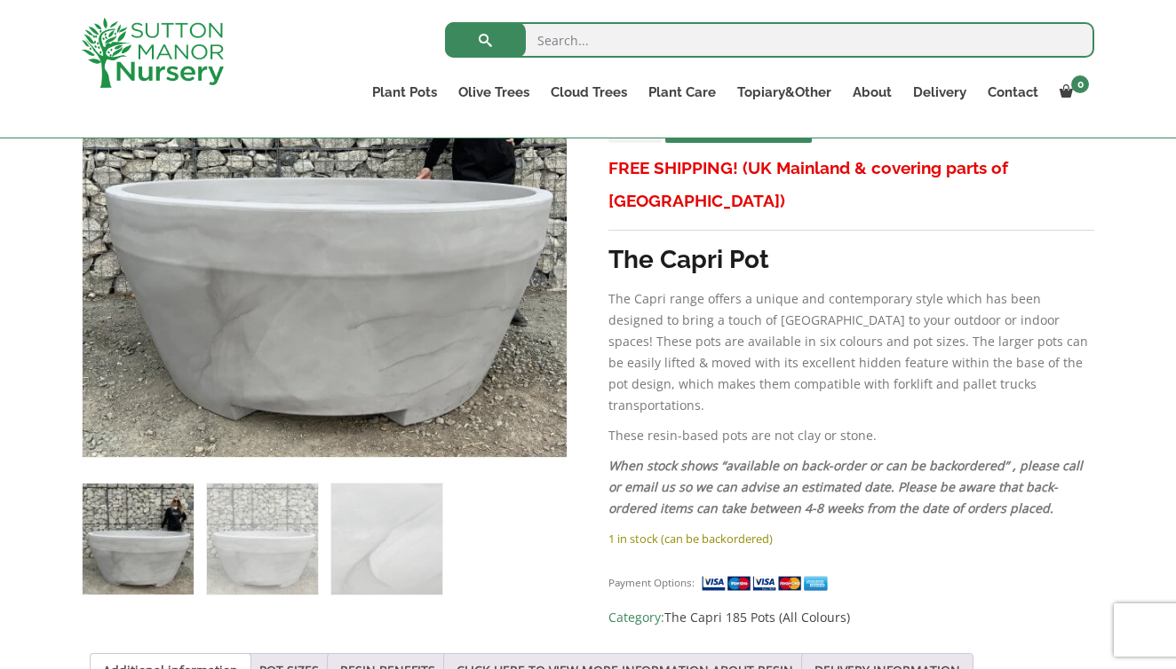
scroll to position [439, 0]
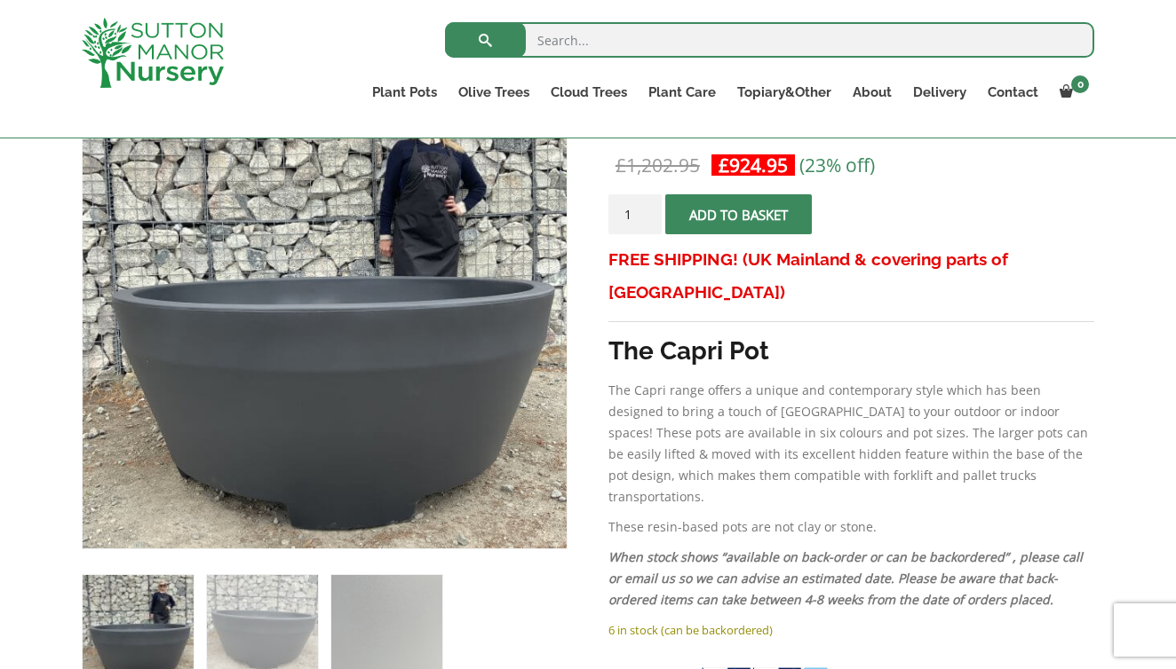
scroll to position [304, 0]
